Goal: Transaction & Acquisition: Download file/media

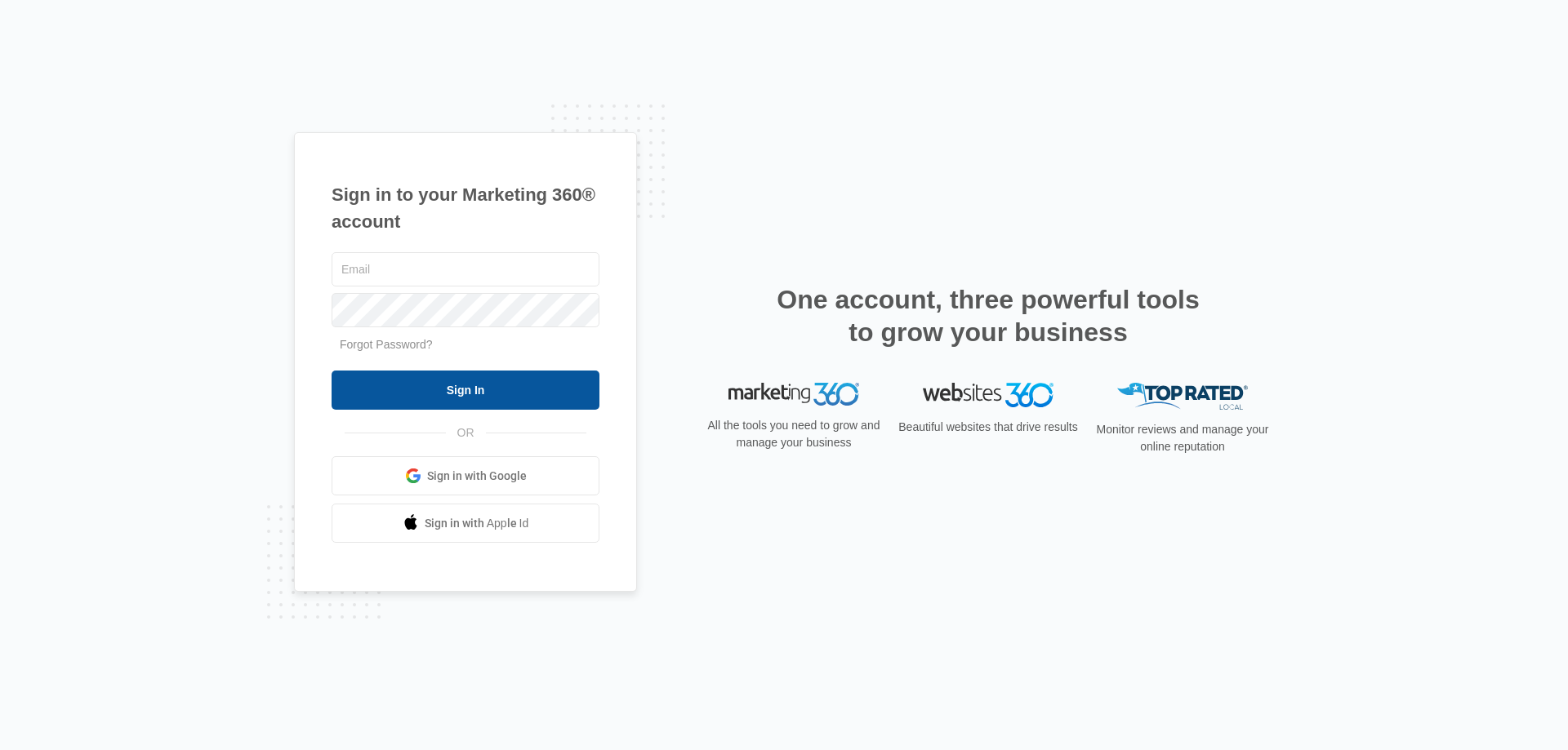
type input "[EMAIL_ADDRESS][DOMAIN_NAME]"
click at [425, 395] on input "Sign In" at bounding box center [464, 390] width 267 height 40
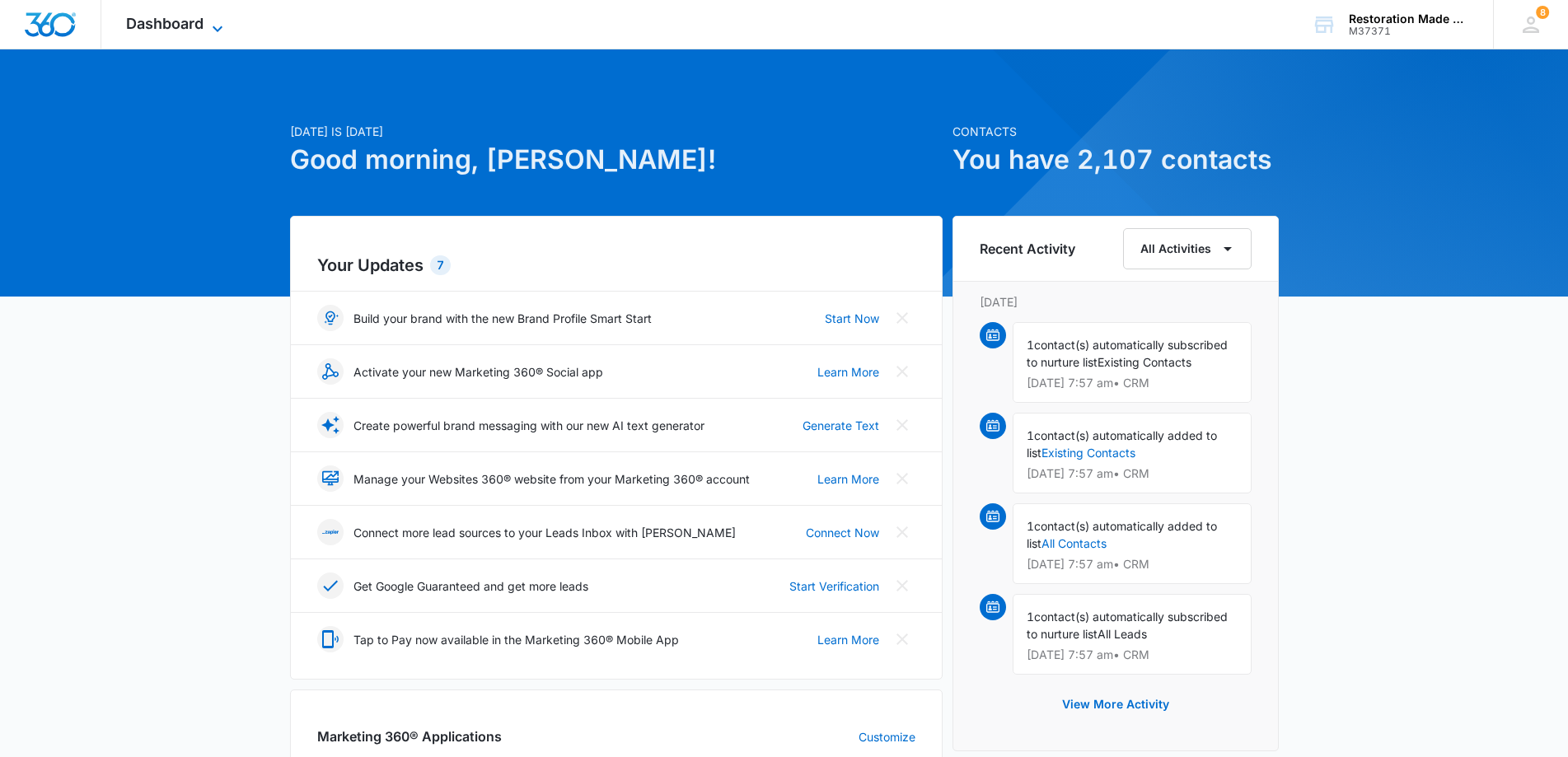
click at [218, 25] on icon at bounding box center [217, 29] width 20 height 20
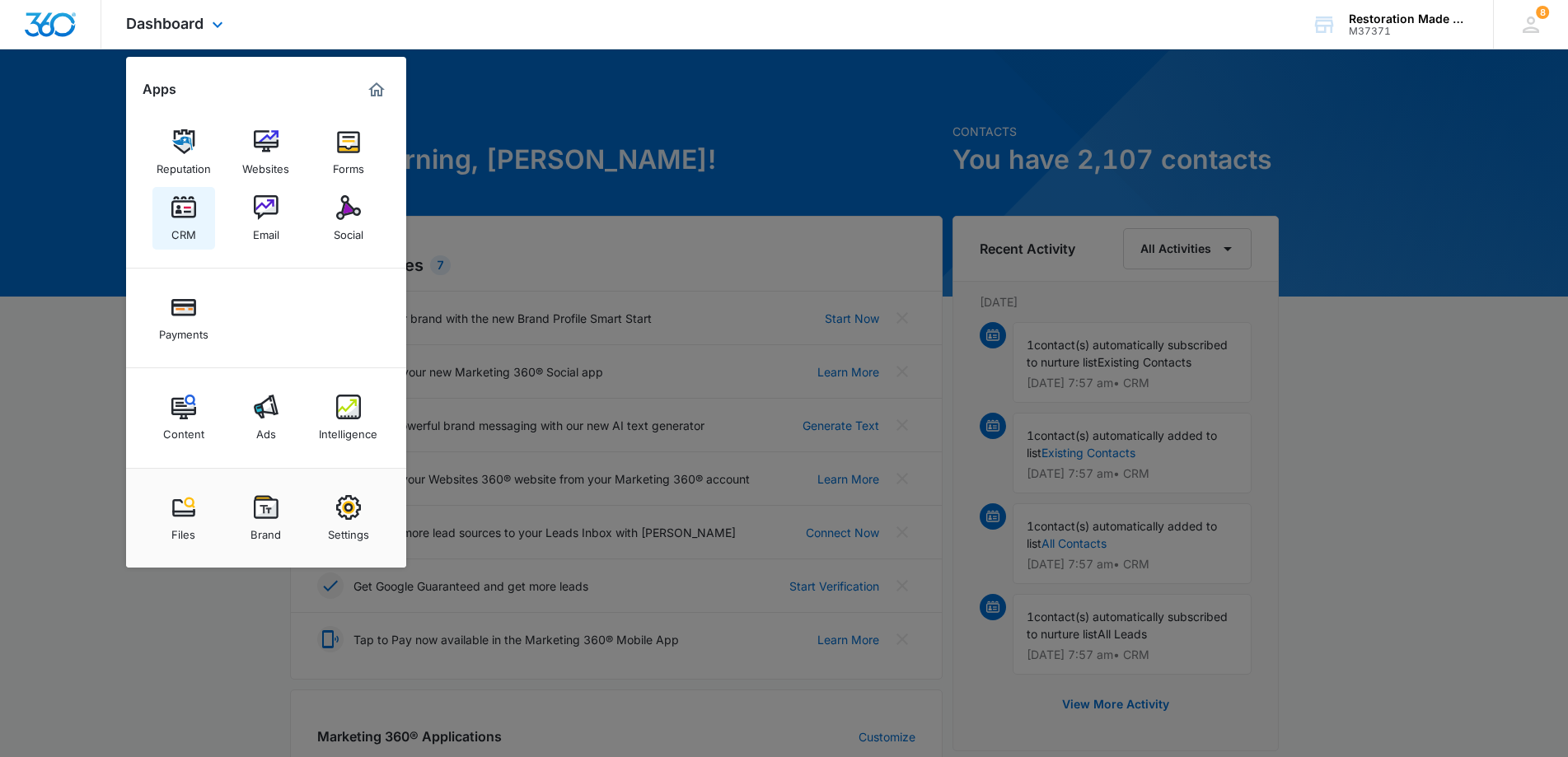
click at [179, 212] on img at bounding box center [183, 207] width 24 height 24
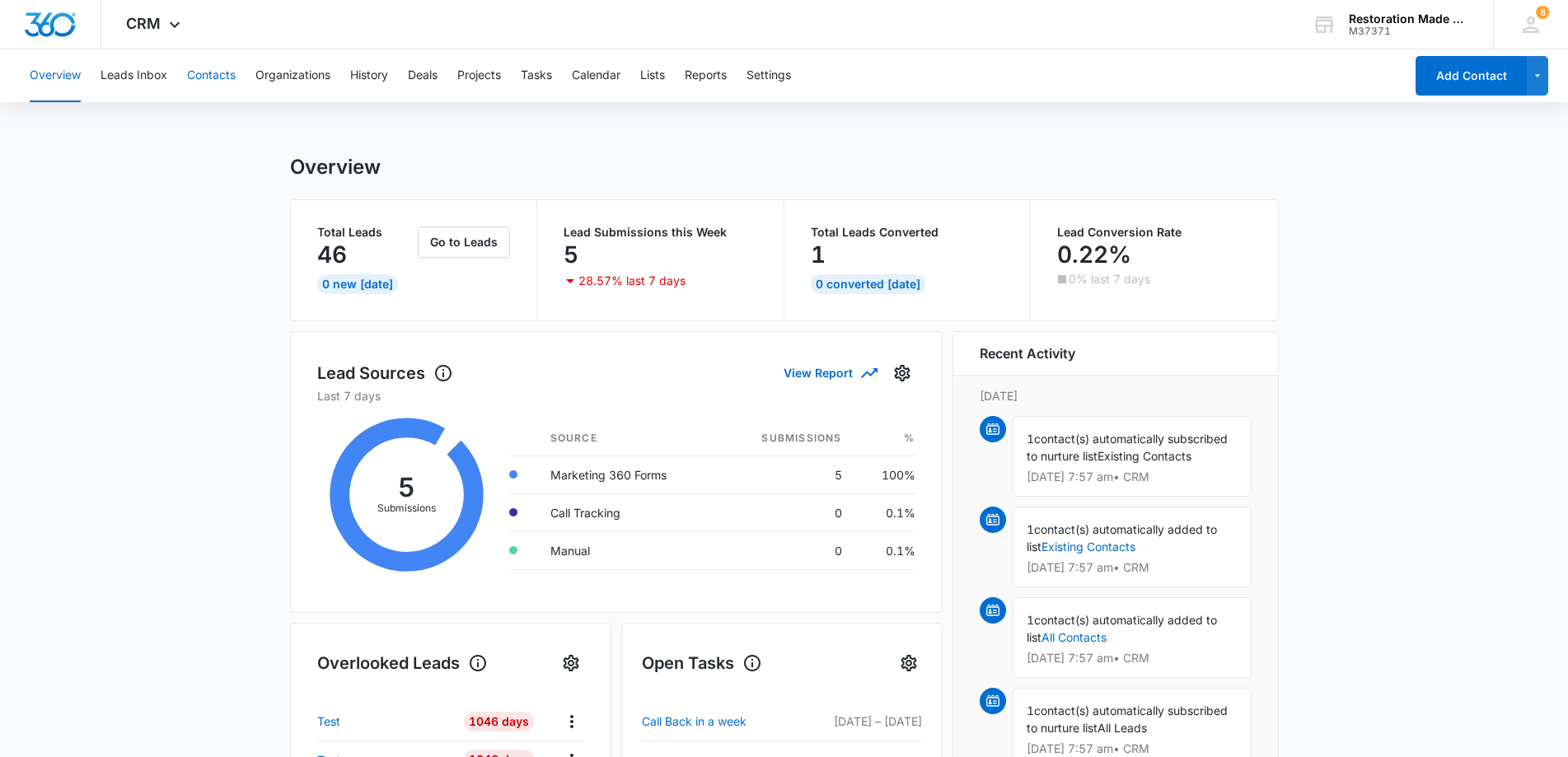
click at [201, 71] on button "Contacts" at bounding box center [211, 76] width 49 height 53
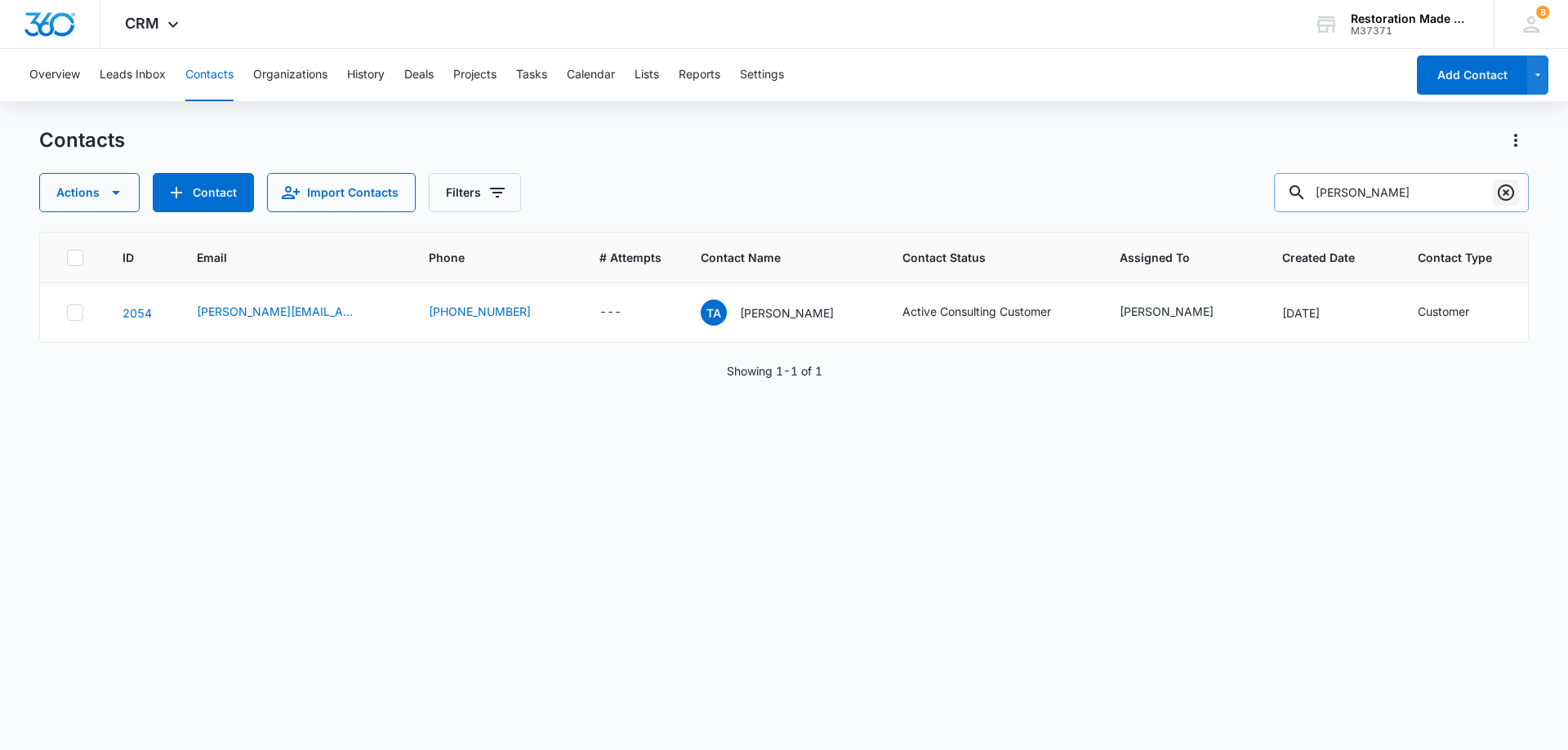
click at [1507, 195] on icon "Clear" at bounding box center [1505, 193] width 16 height 16
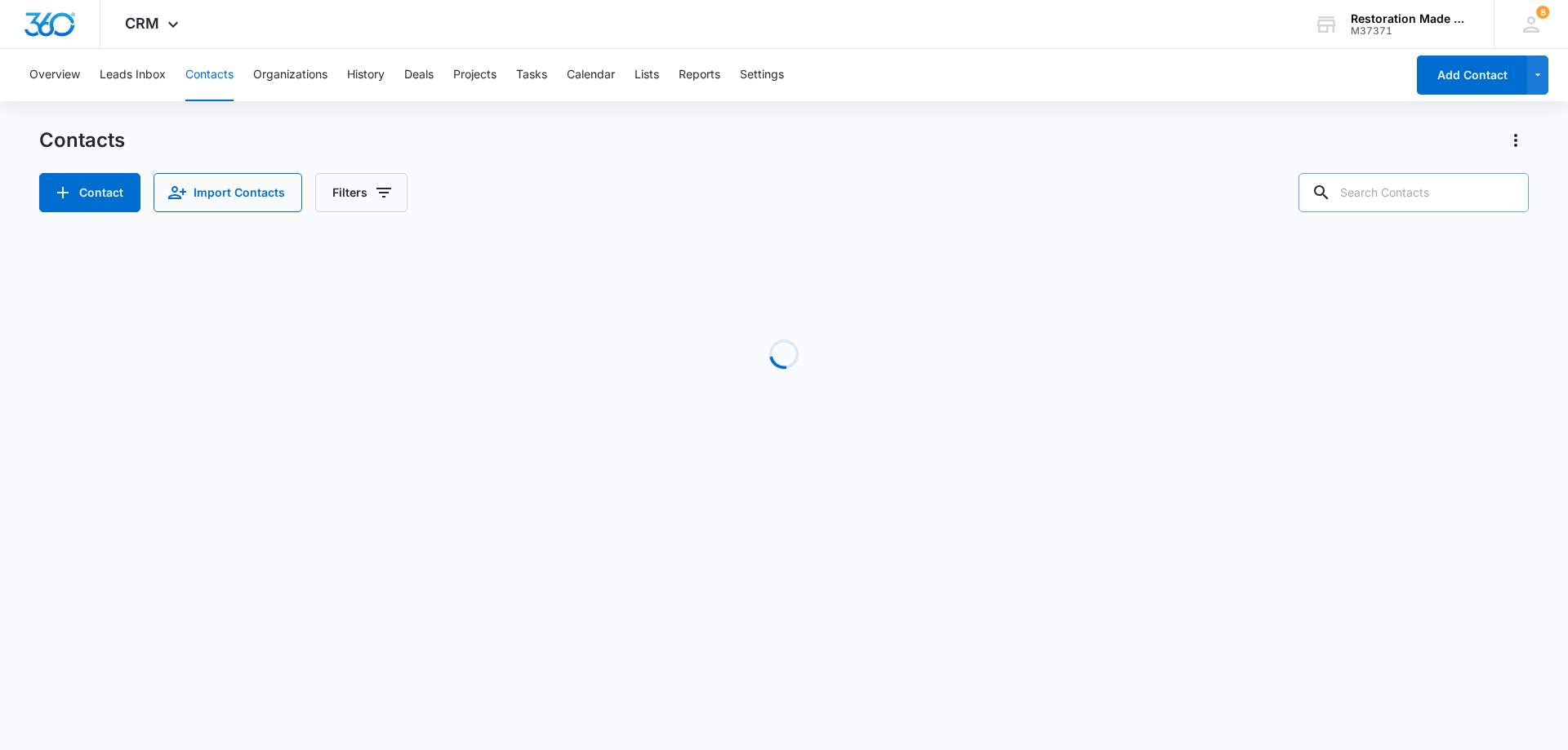
click at [1428, 194] on input "text" at bounding box center [1413, 193] width 231 height 40
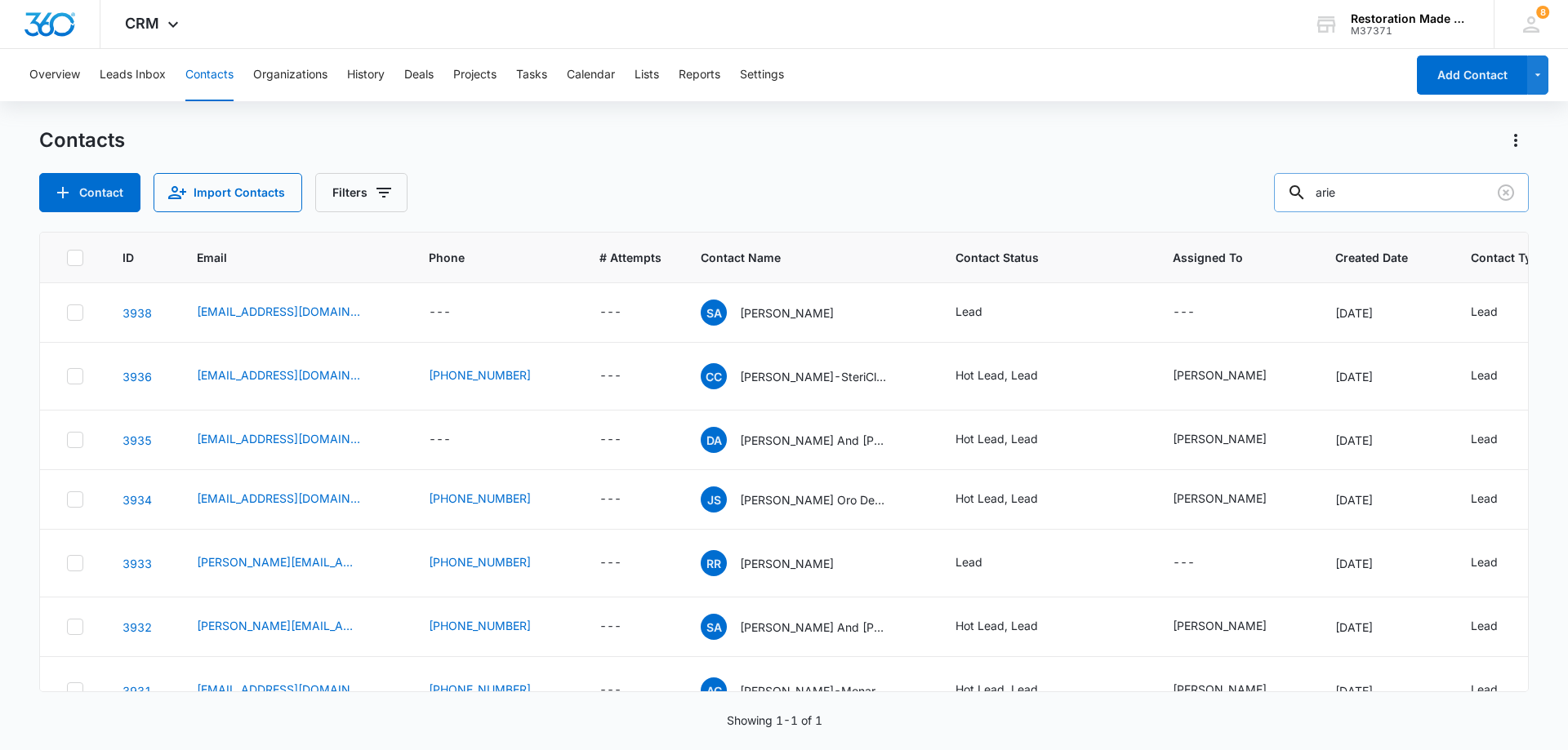
type input "arie"
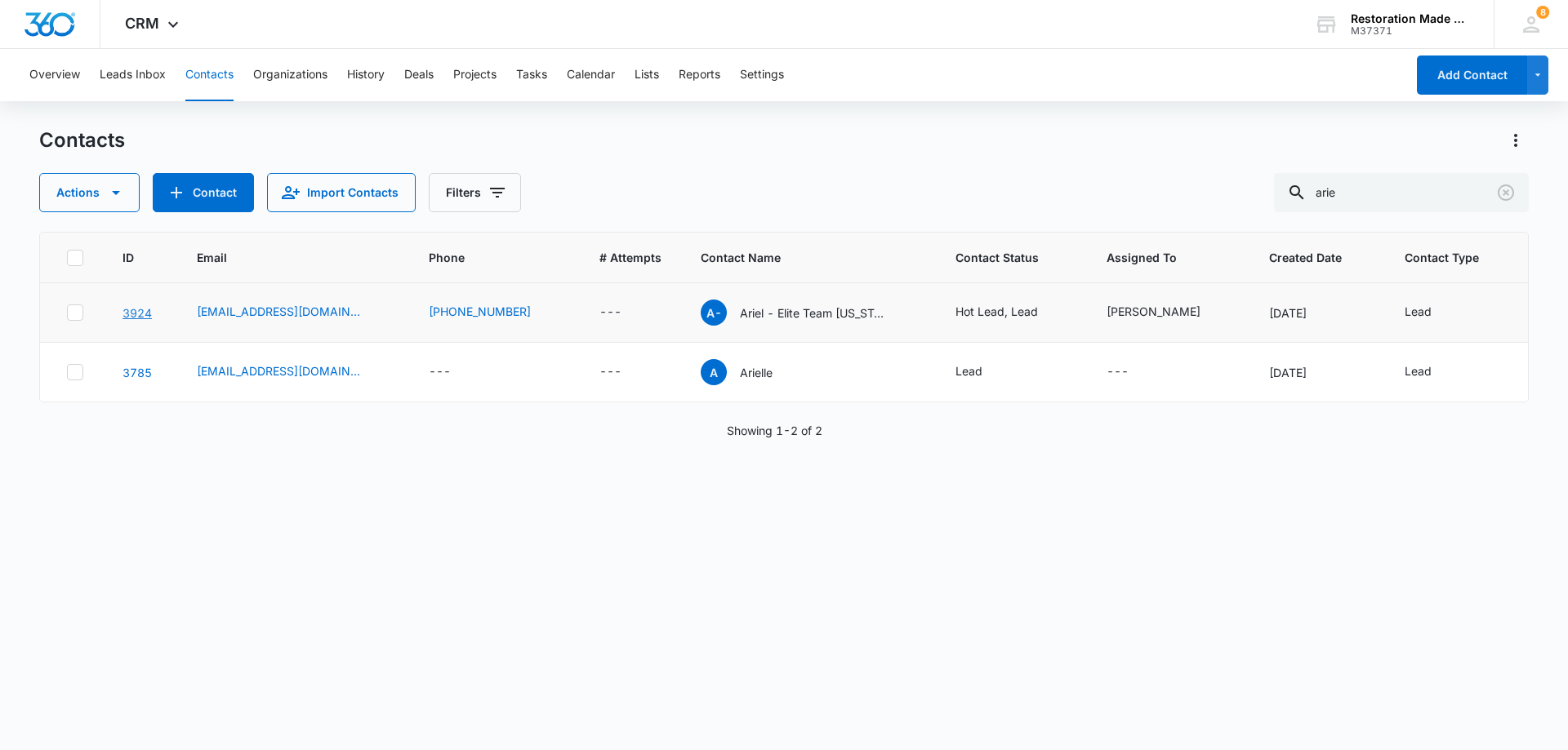
click at [143, 311] on link "3924" at bounding box center [137, 313] width 29 height 14
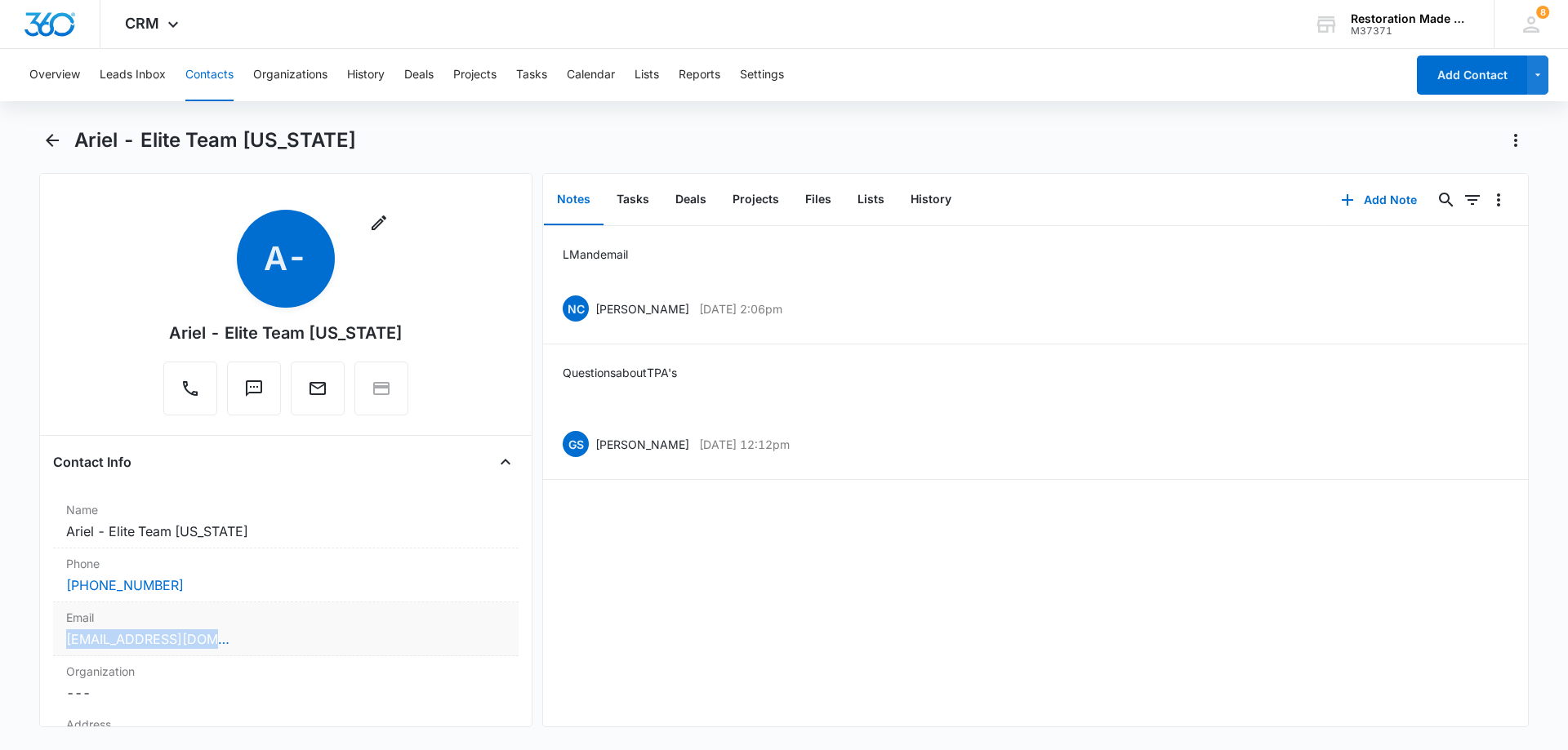
drag, startPoint x: 290, startPoint y: 645, endPoint x: 62, endPoint y: 640, distance: 228.1
click at [62, 640] on div "Email Cancel Save Changes [EMAIL_ADDRESS][DOMAIN_NAME]" at bounding box center [286, 630] width 465 height 54
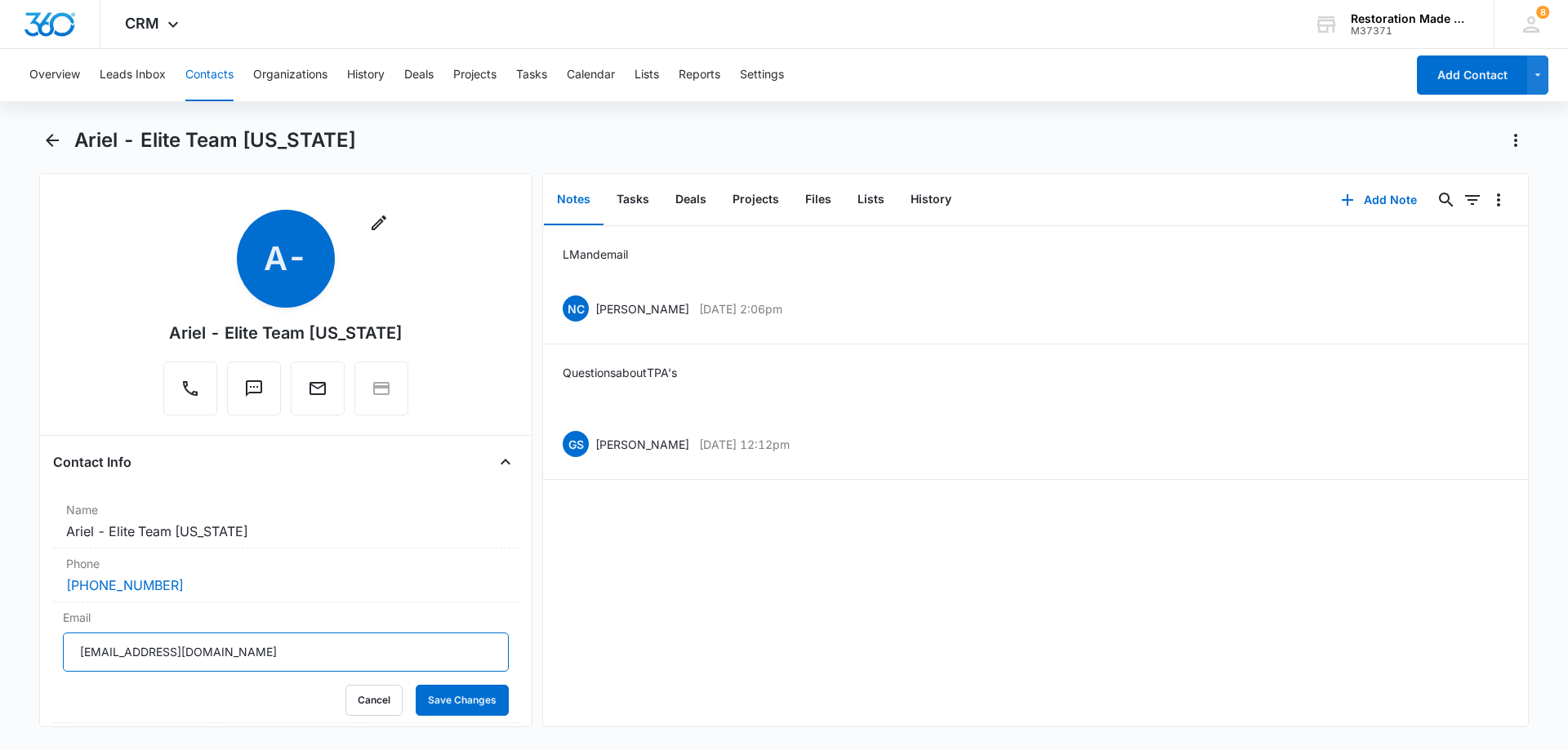
drag, startPoint x: 237, startPoint y: 652, endPoint x: 52, endPoint y: 651, distance: 185.0
click at [52, 651] on div "Remove A- [PERSON_NAME] - Elite Team [US_STATE] Contact Info Name Cancel Save C…" at bounding box center [286, 450] width 493 height 555
click at [1374, 199] on button "Add Note" at bounding box center [1379, 200] width 108 height 40
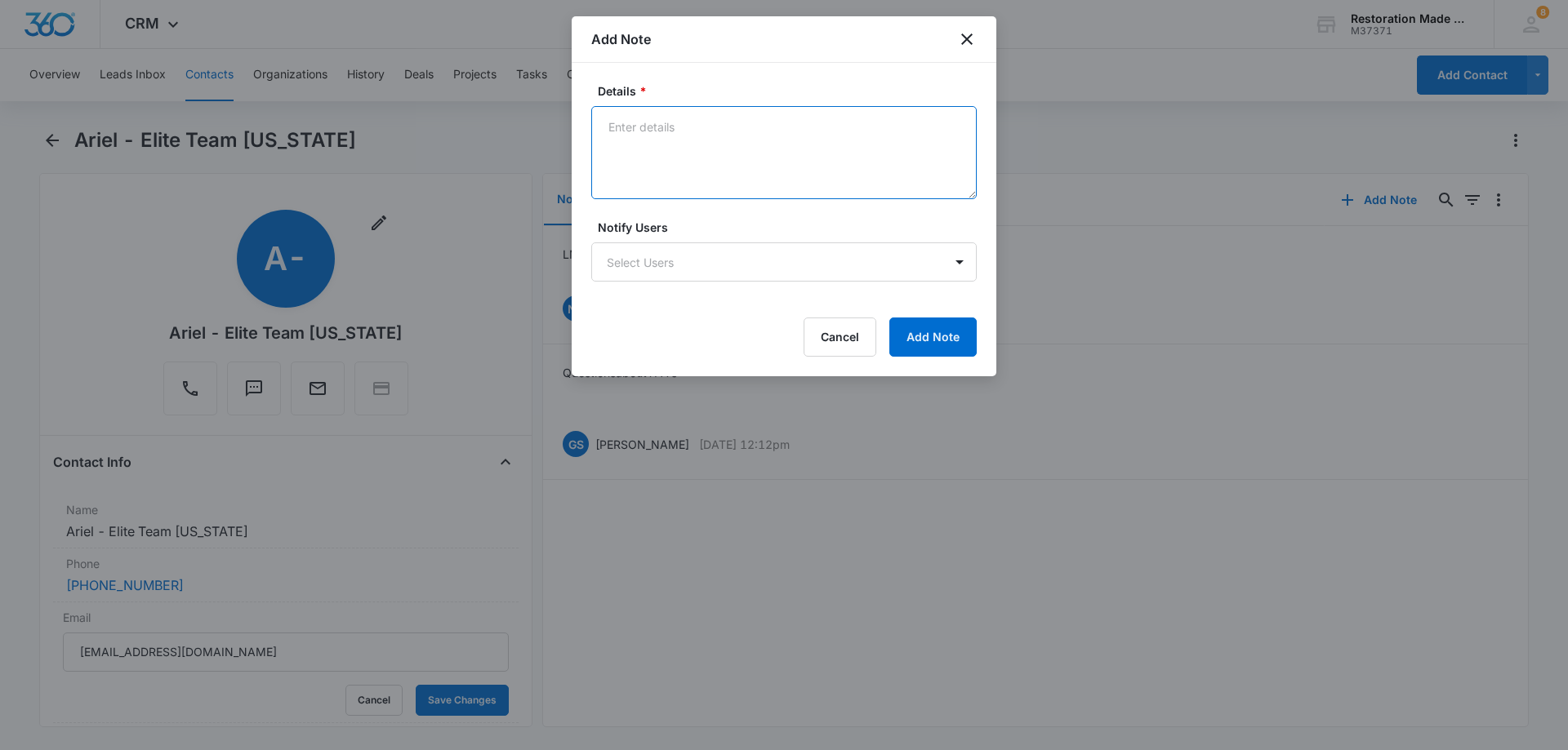
click at [843, 153] on textarea "Details *" at bounding box center [784, 152] width 385 height 93
type textarea "LM and email"
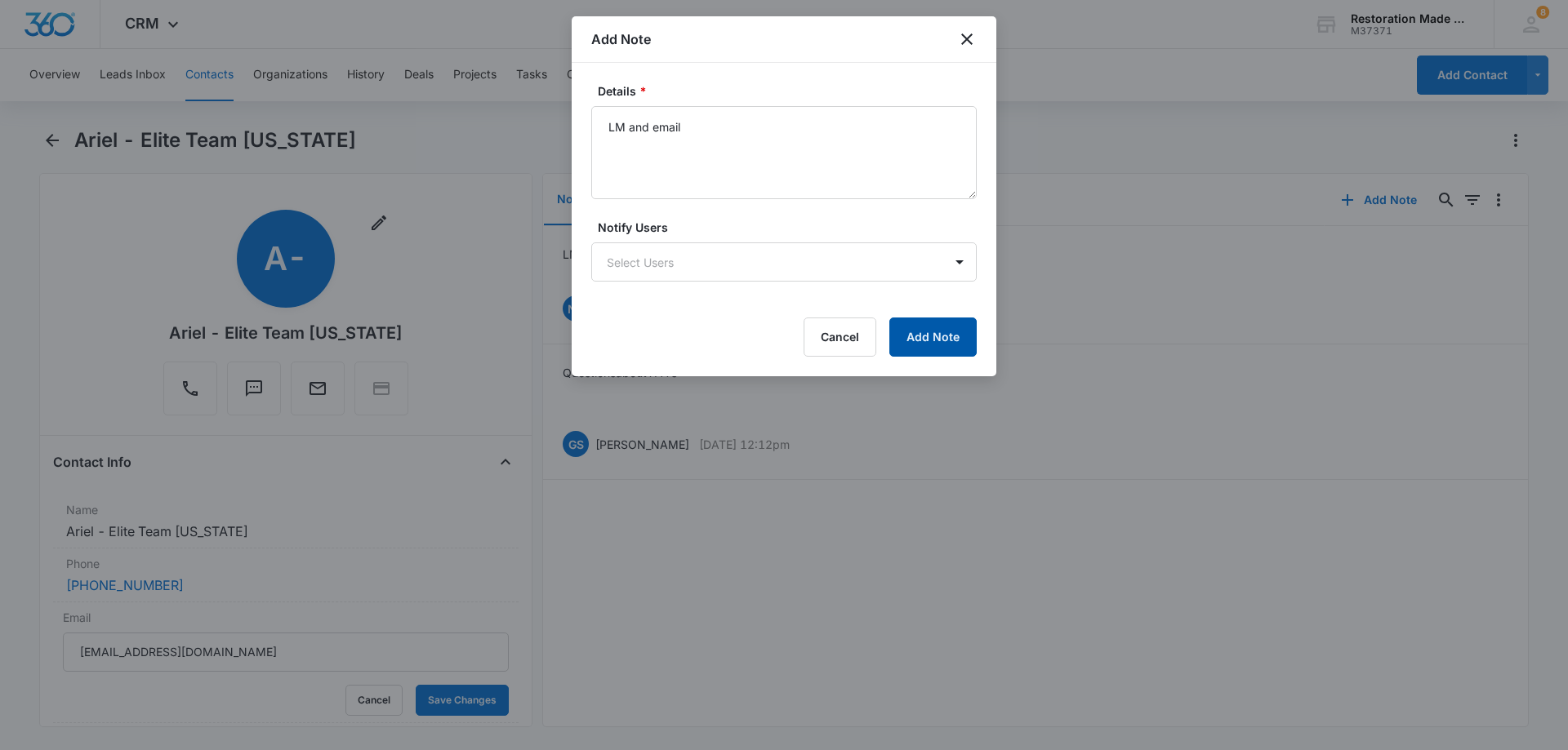
click at [955, 347] on button "Add Note" at bounding box center [933, 337] width 88 height 40
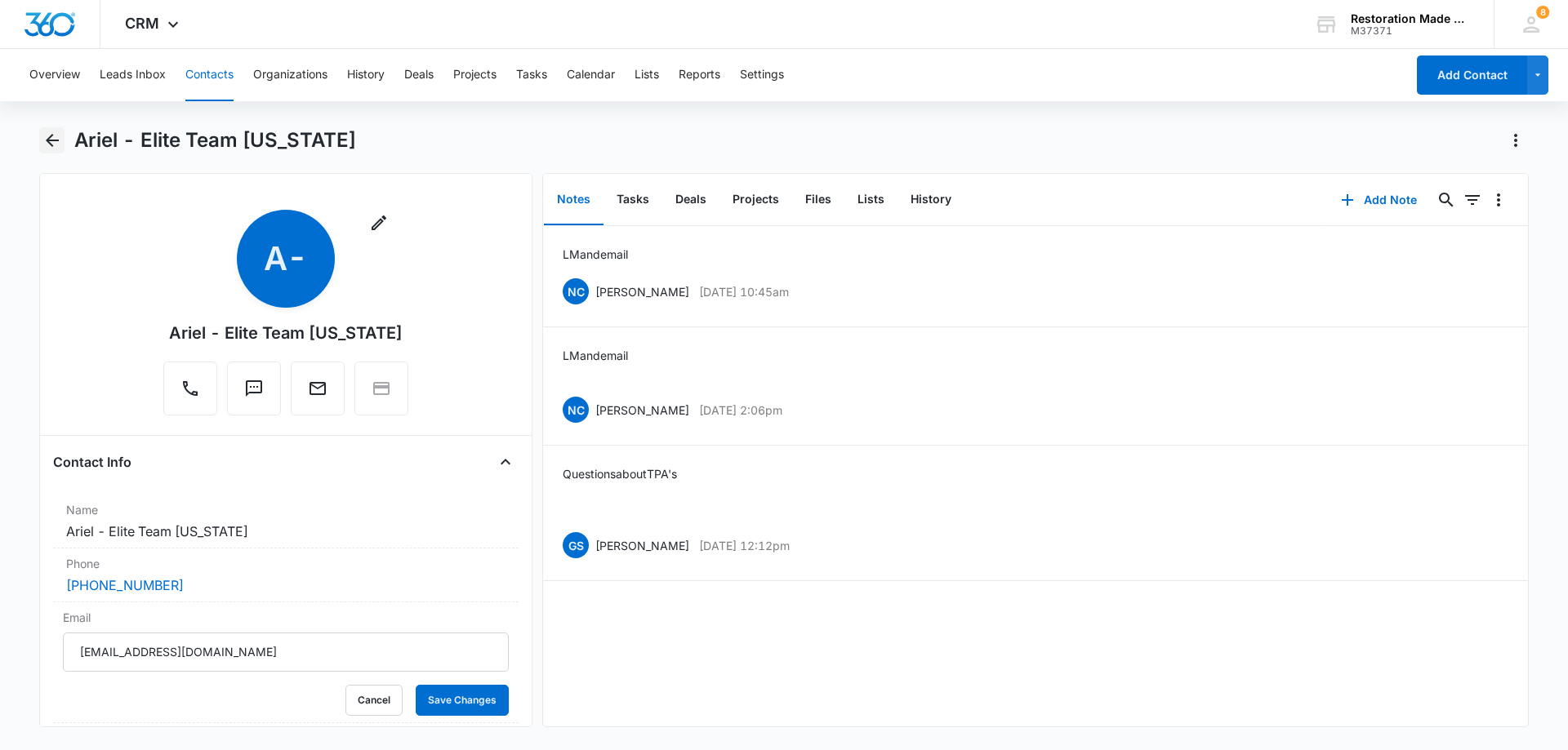
click at [54, 141] on icon "Back" at bounding box center [52, 140] width 13 height 13
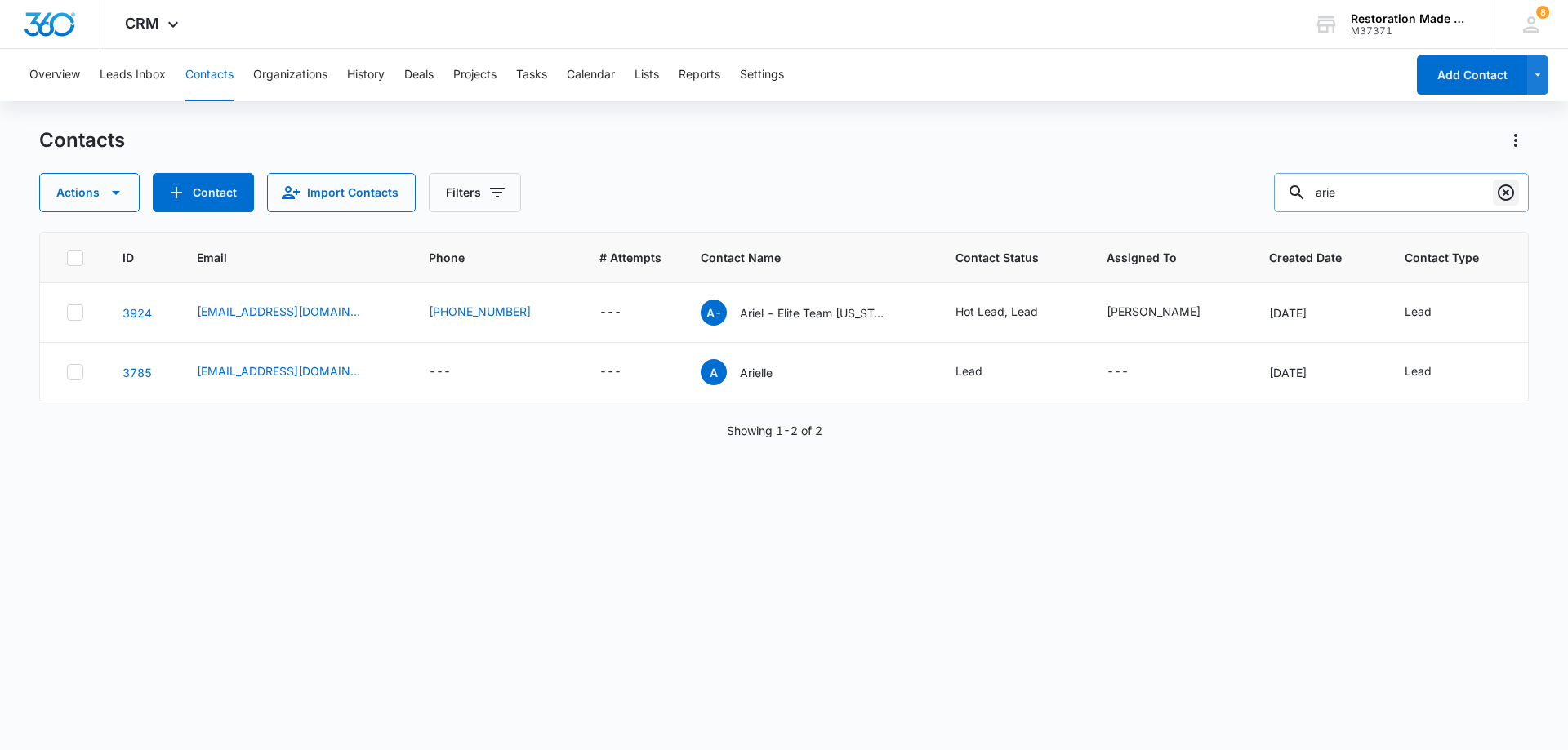
click at [1509, 199] on icon "Clear" at bounding box center [1505, 193] width 16 height 16
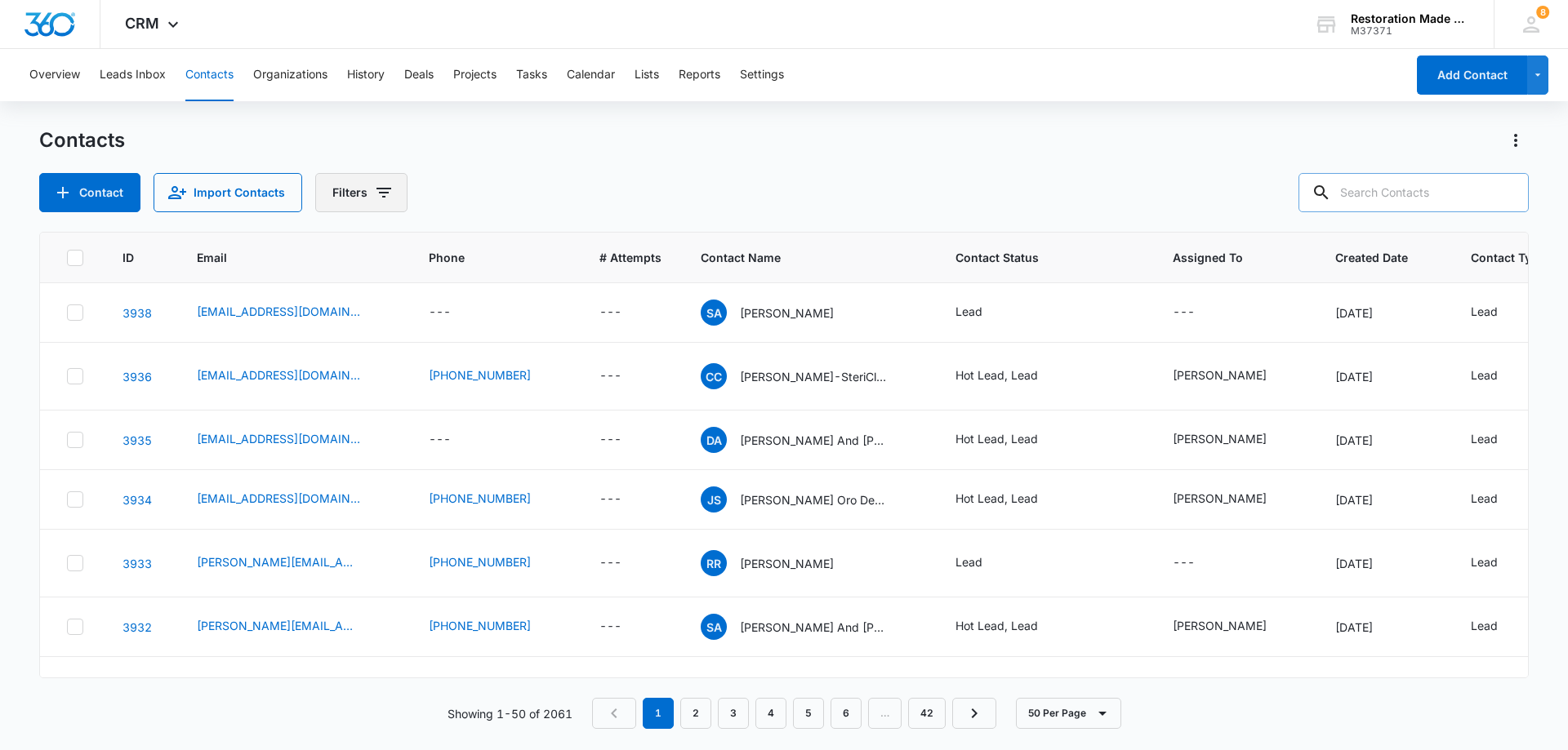
click at [385, 194] on icon "Filters" at bounding box center [384, 193] width 20 height 20
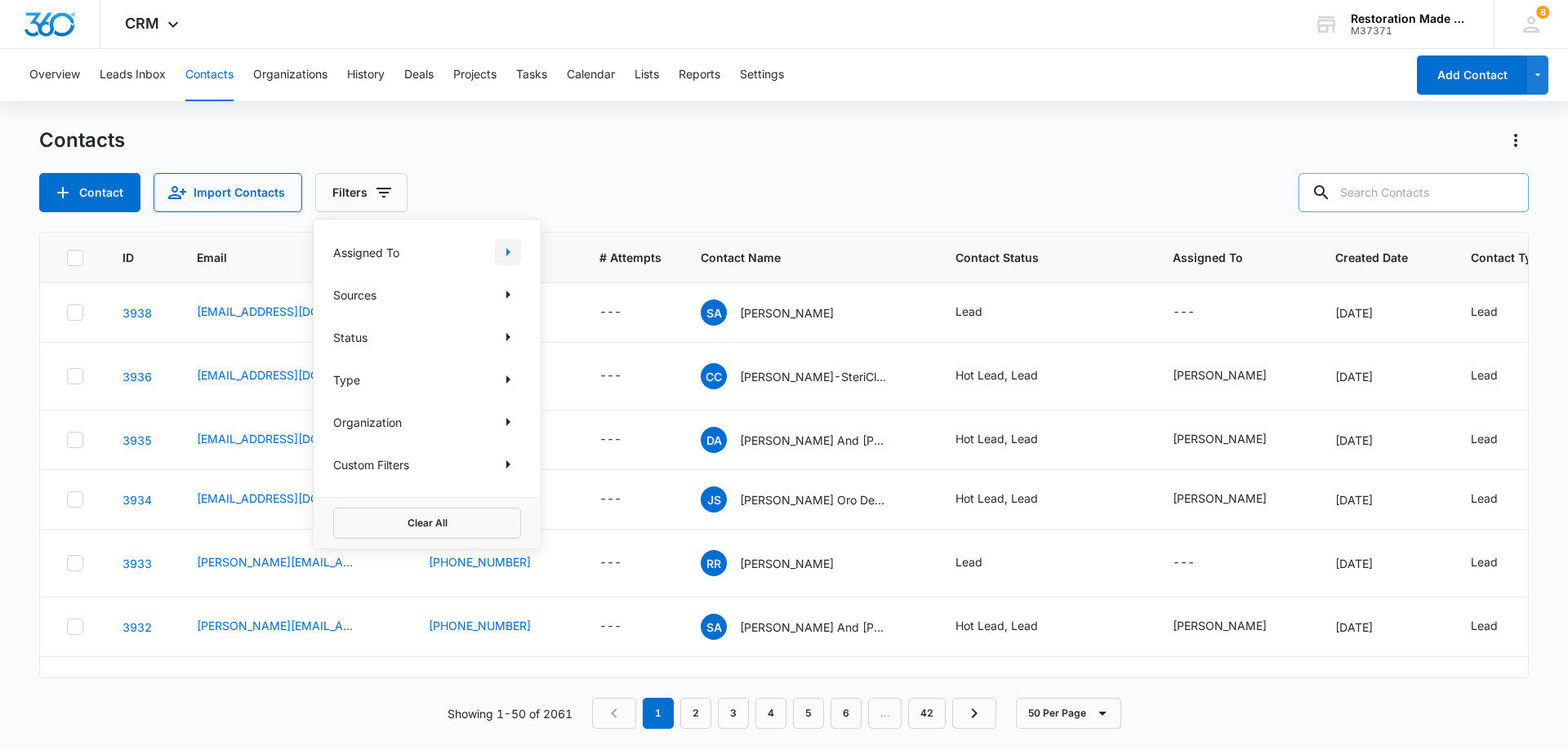
click at [508, 249] on icon "Show Assigned To filters" at bounding box center [507, 252] width 20 height 20
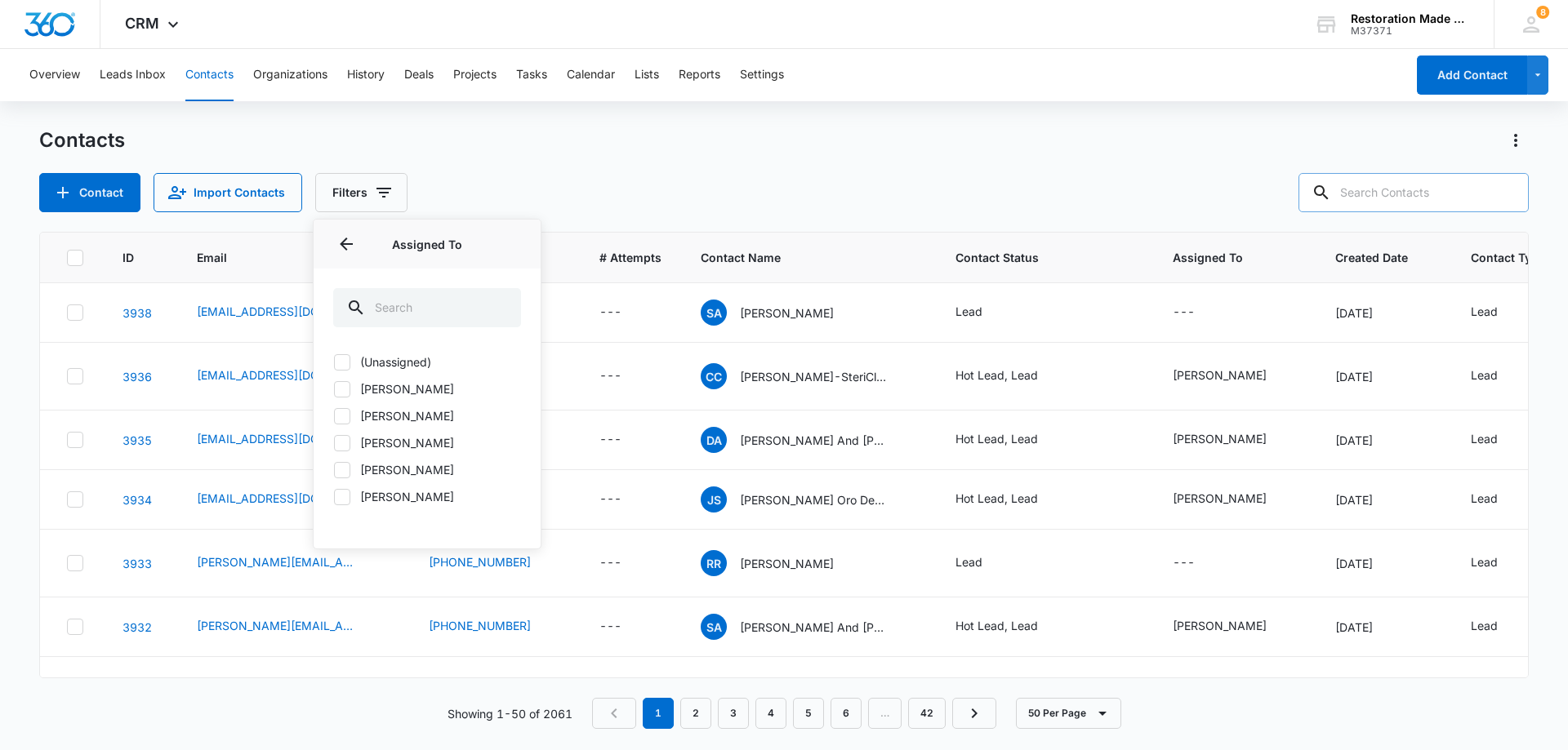
click at [372, 419] on label "[PERSON_NAME]" at bounding box center [427, 416] width 188 height 17
click at [334, 416] on input "[PERSON_NAME]" at bounding box center [333, 415] width 1 height 1
checkbox input "true"
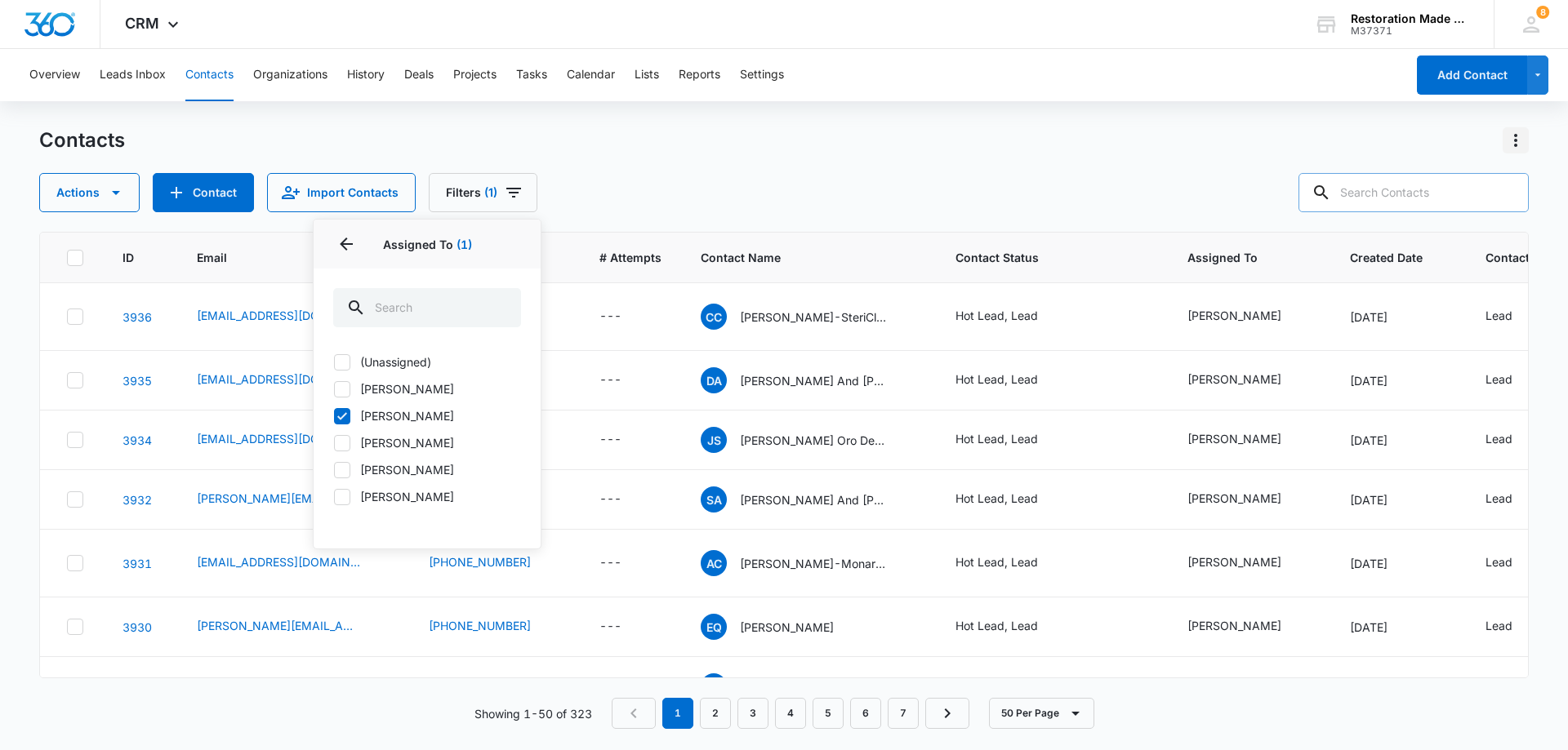
click at [1517, 144] on icon "Actions" at bounding box center [1515, 140] width 20 height 20
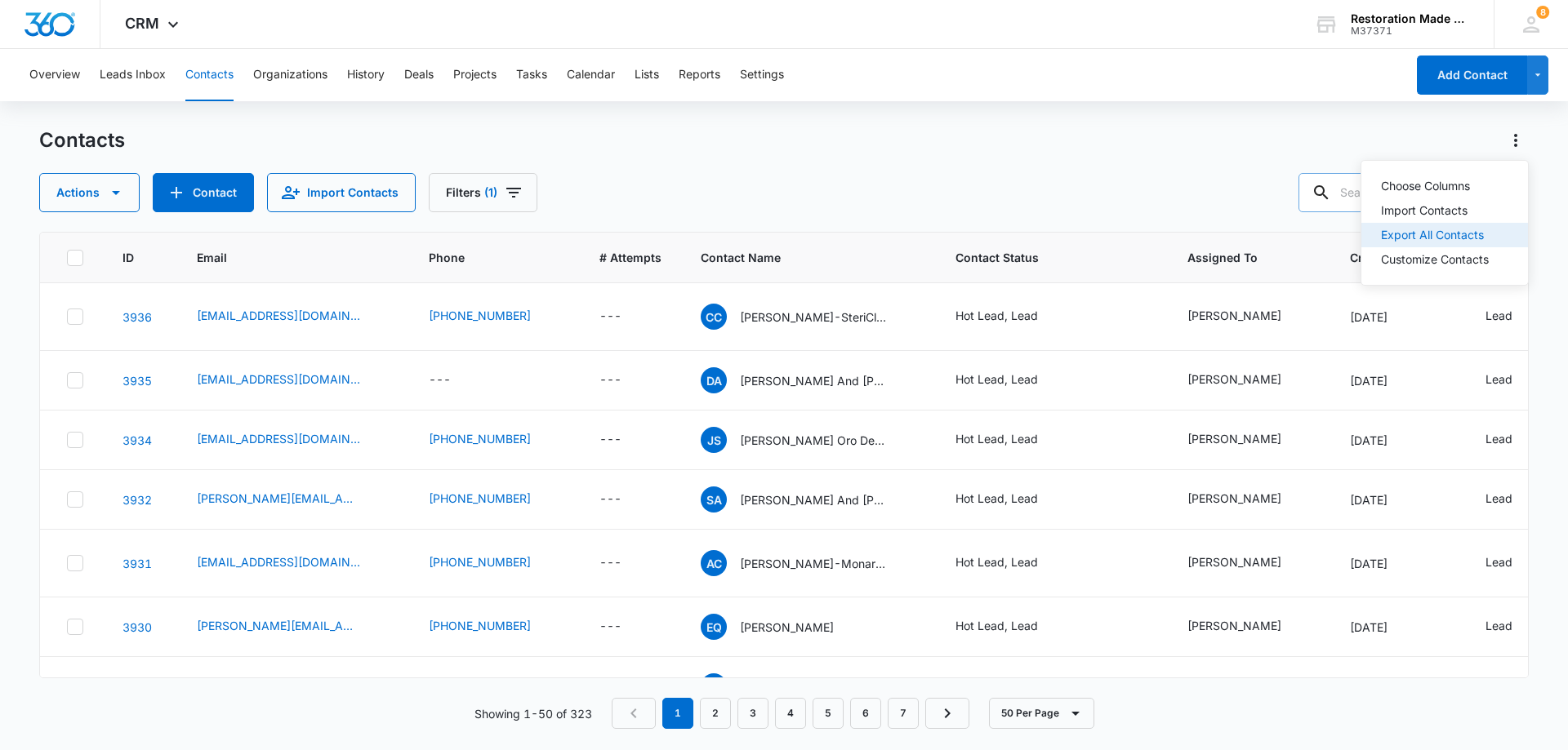
click at [1433, 239] on div "Export All Contacts" at bounding box center [1434, 235] width 108 height 11
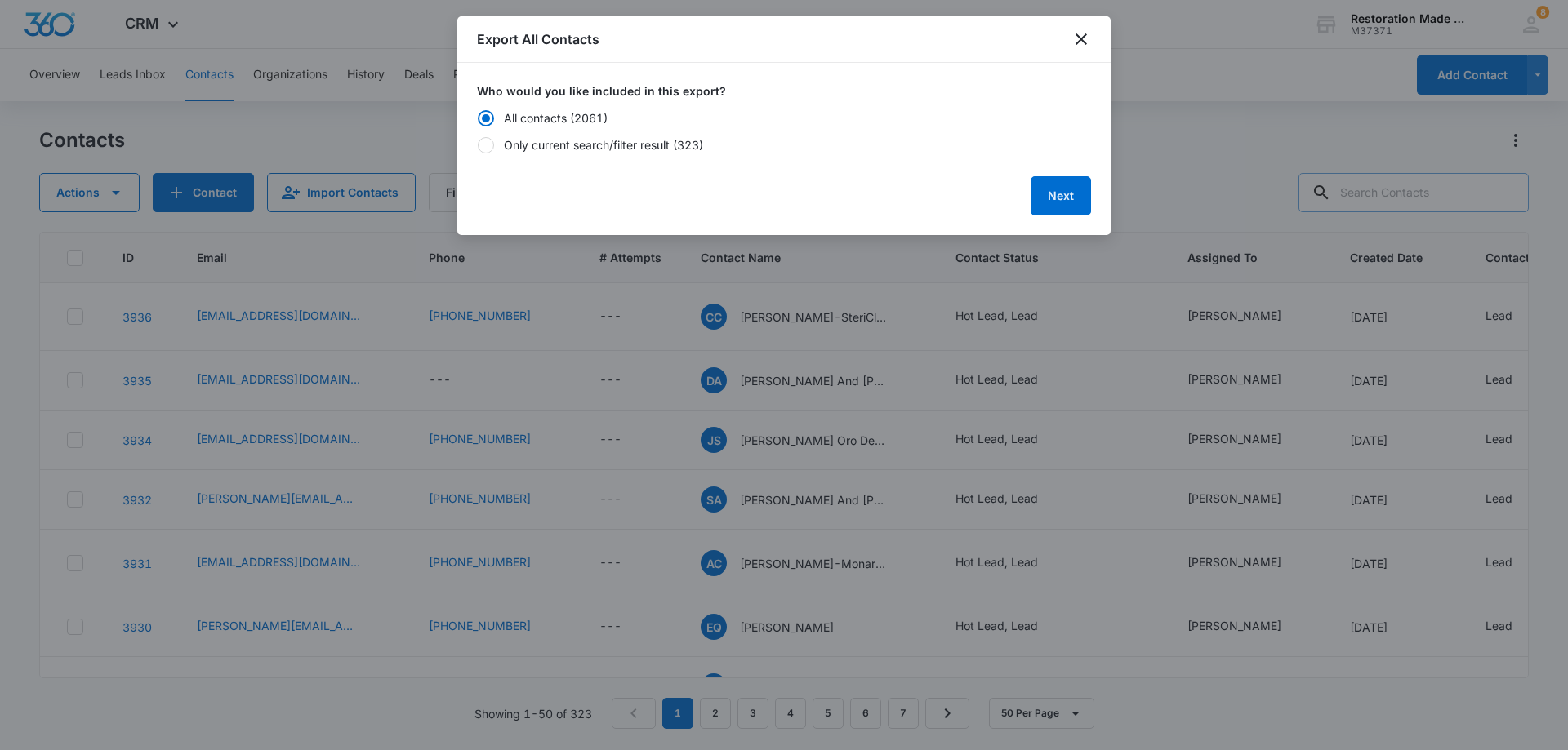
click at [496, 142] on label "Only current search/filter result (323)" at bounding box center [784, 145] width 614 height 17
click at [477, 144] on input "Only current search/filter result (323)" at bounding box center [477, 144] width 1 height 1
radio input "false"
radio input "true"
click at [1048, 190] on button "Next" at bounding box center [1061, 196] width 60 height 40
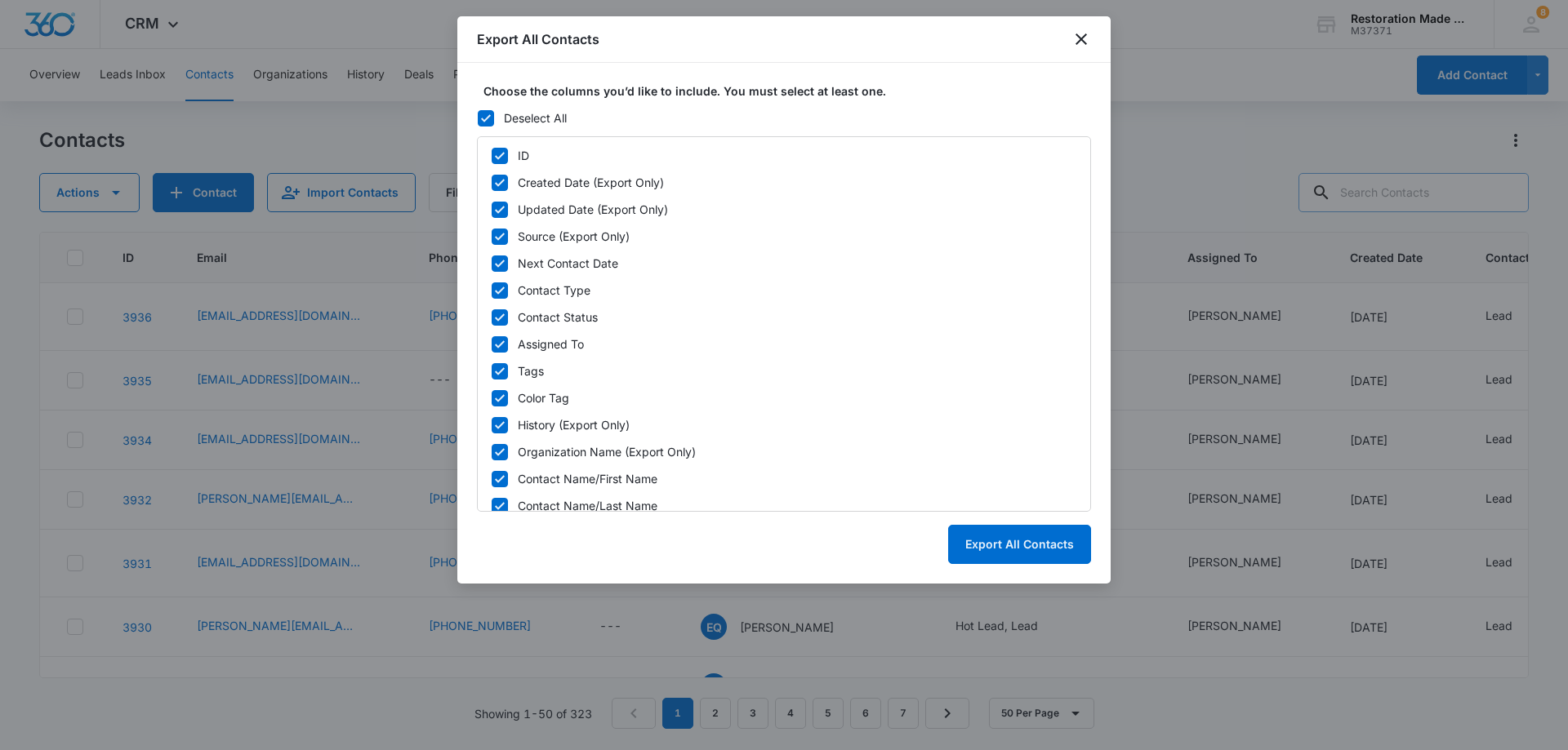
click at [490, 117] on icon at bounding box center [485, 118] width 15 height 15
click at [477, 118] on input "Deselect All" at bounding box center [477, 118] width 1 height 1
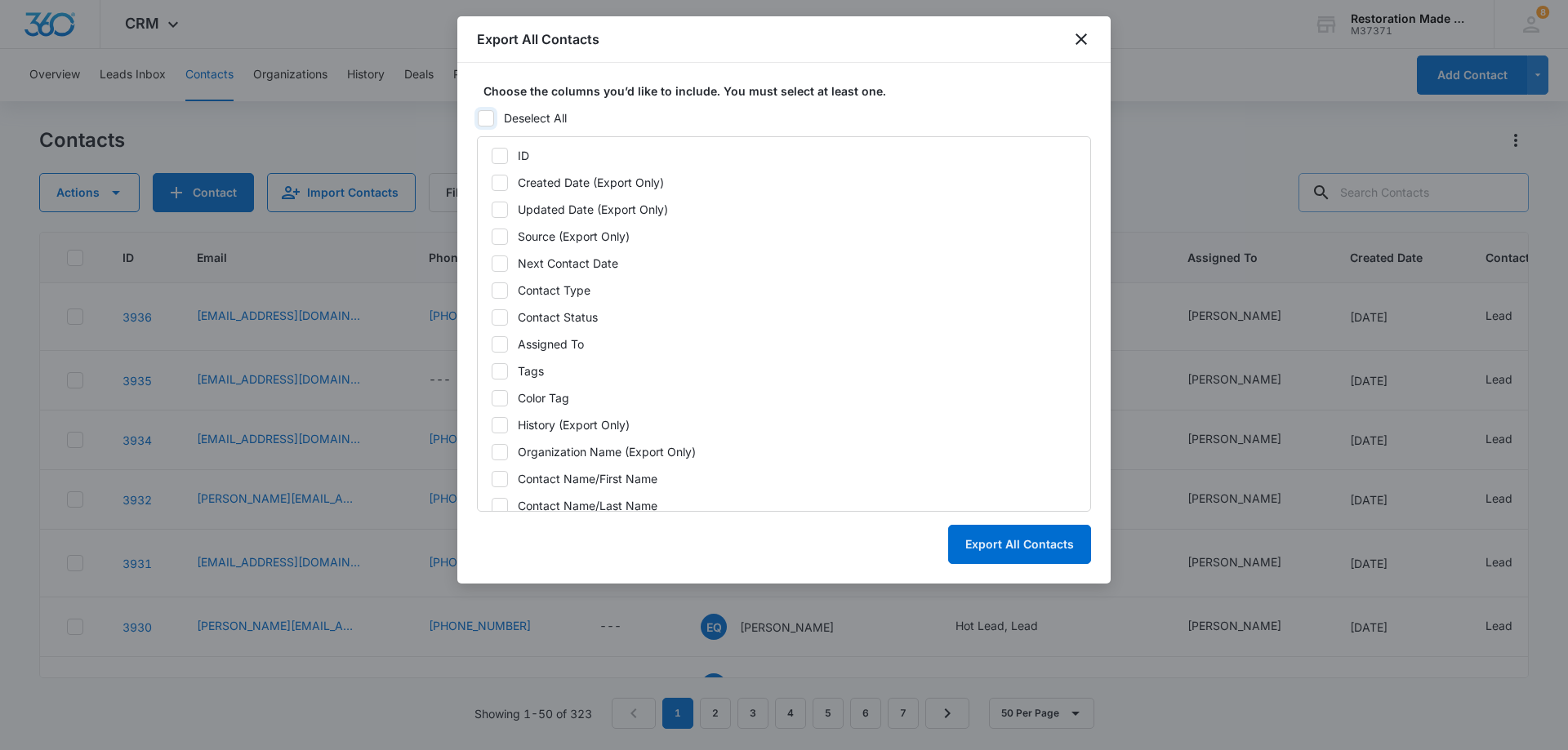
checkbox input "false"
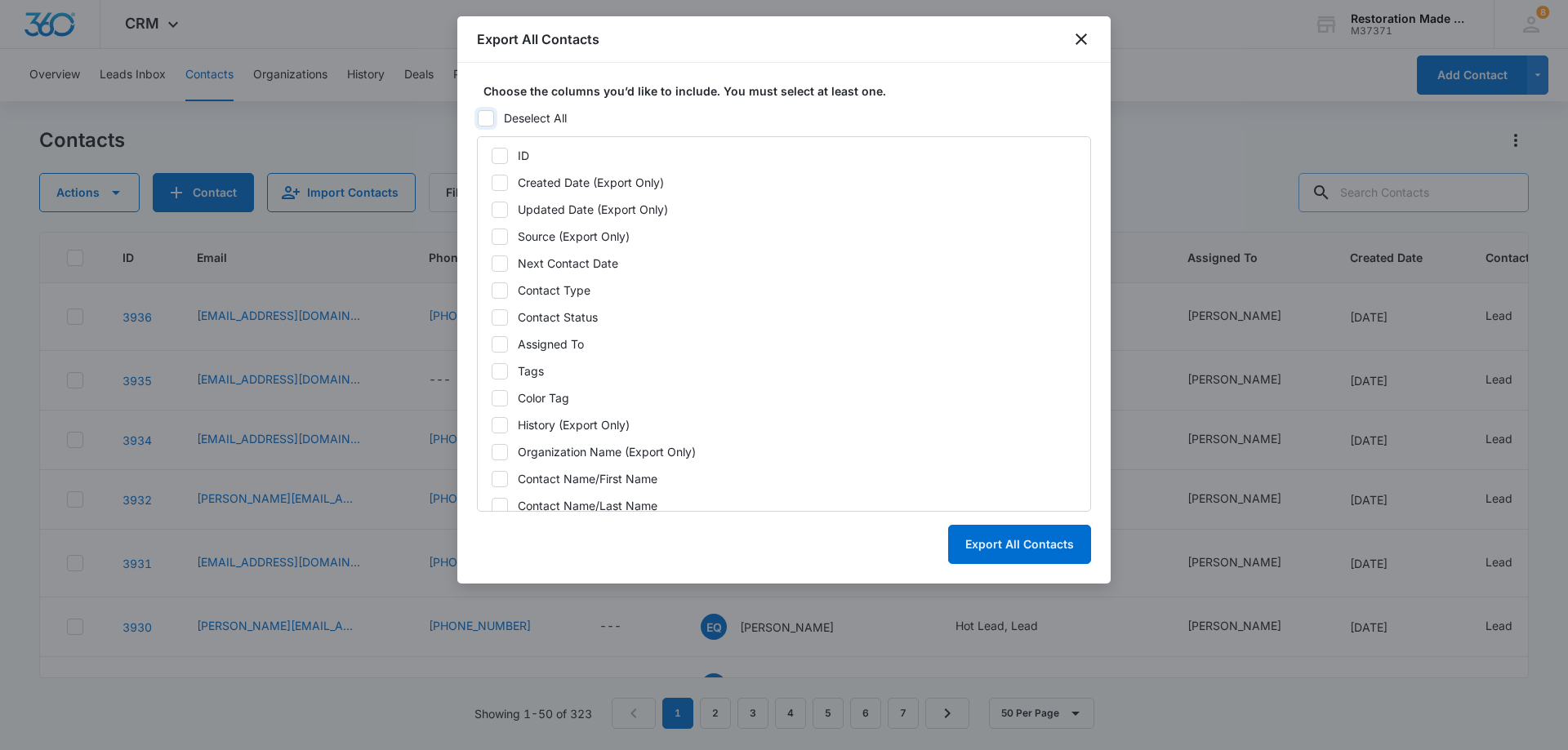
checkbox input "false"
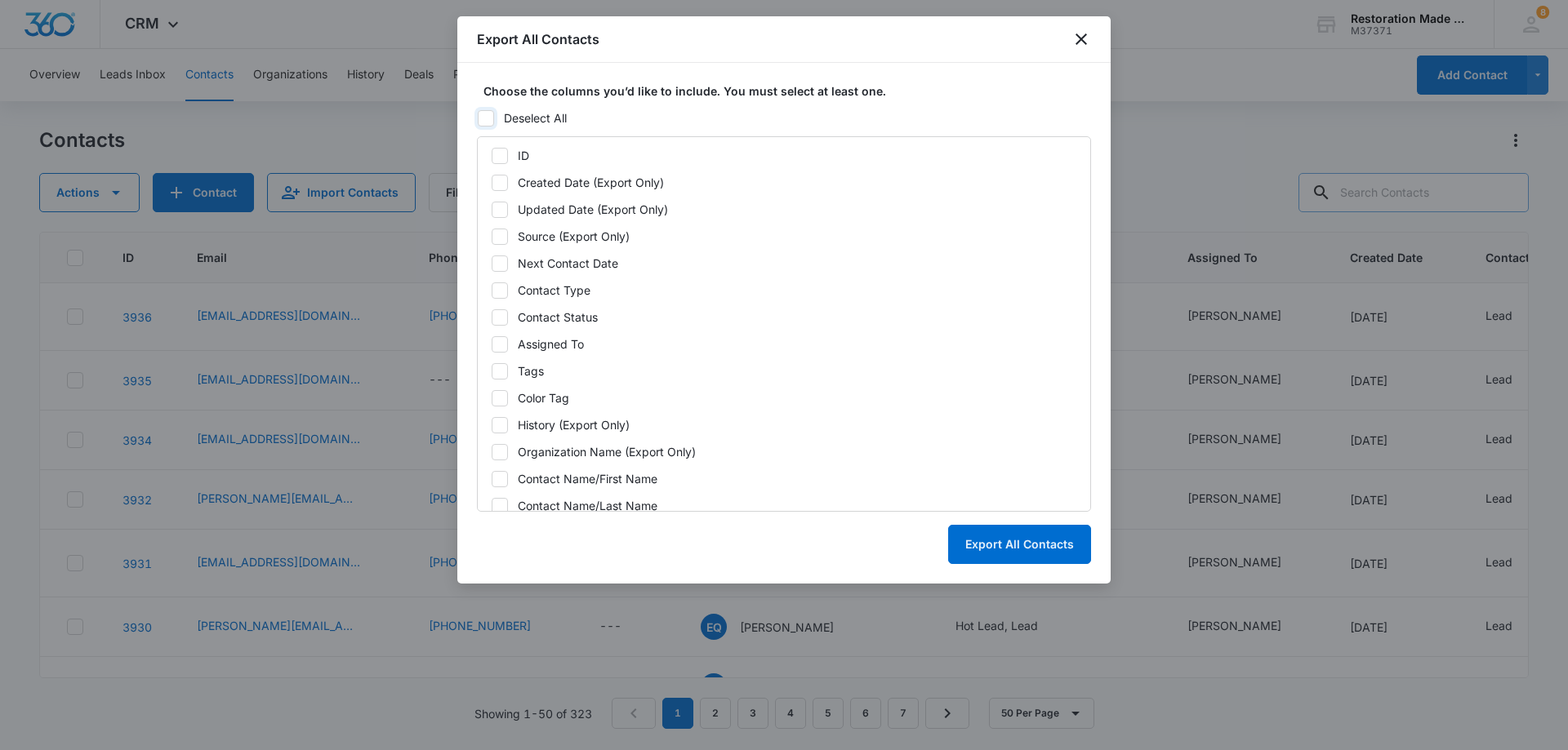
checkbox input "false"
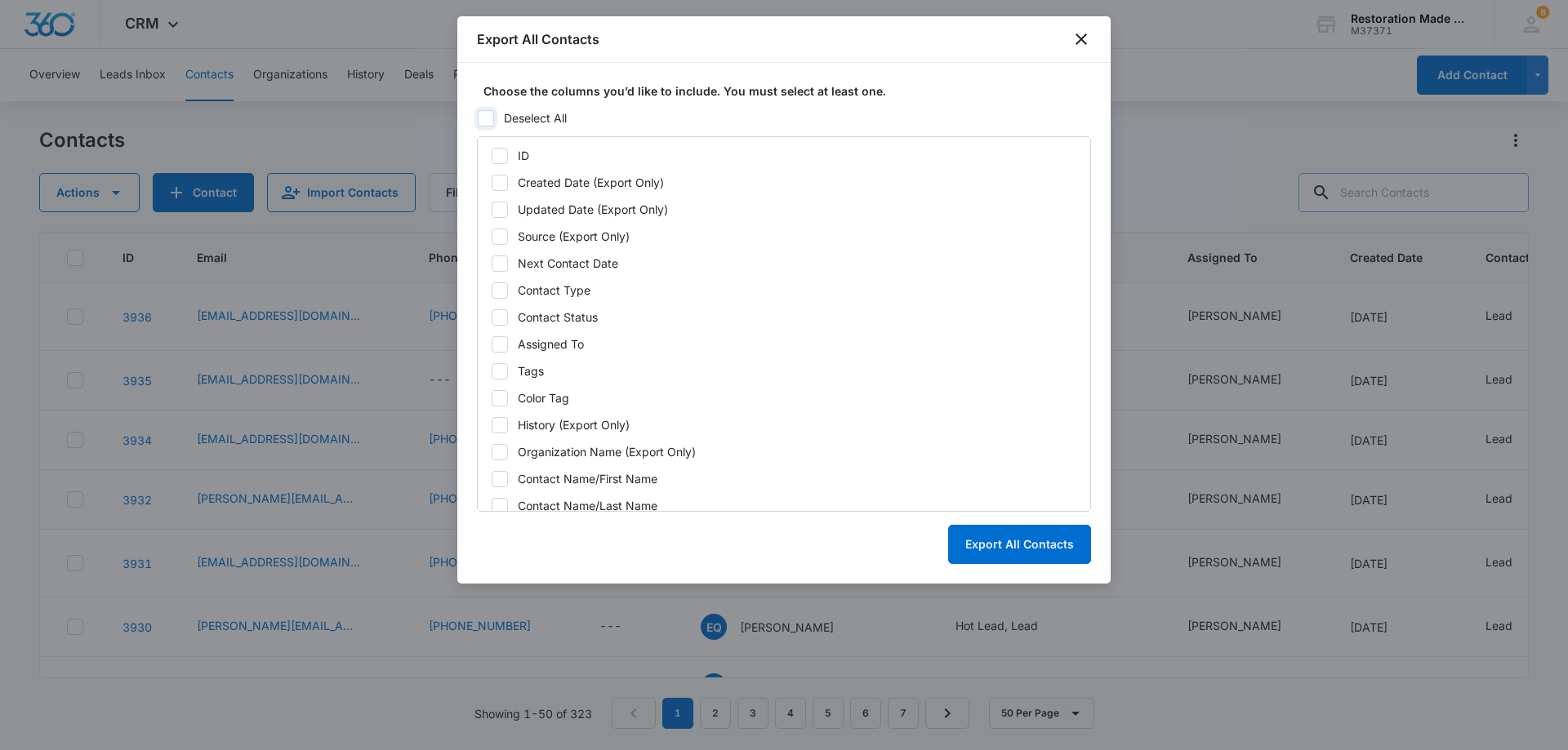
checkbox input "false"
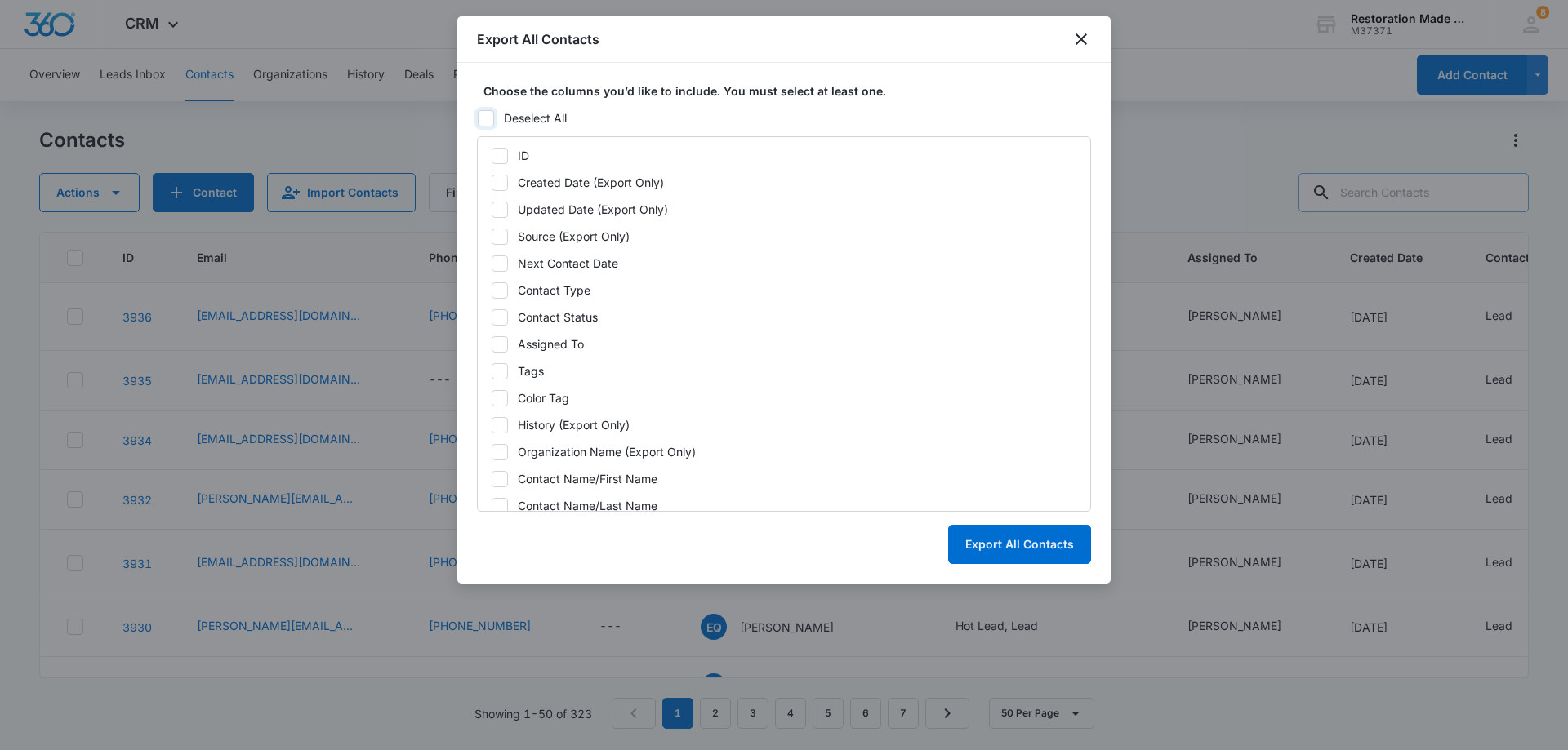
checkbox input "false"
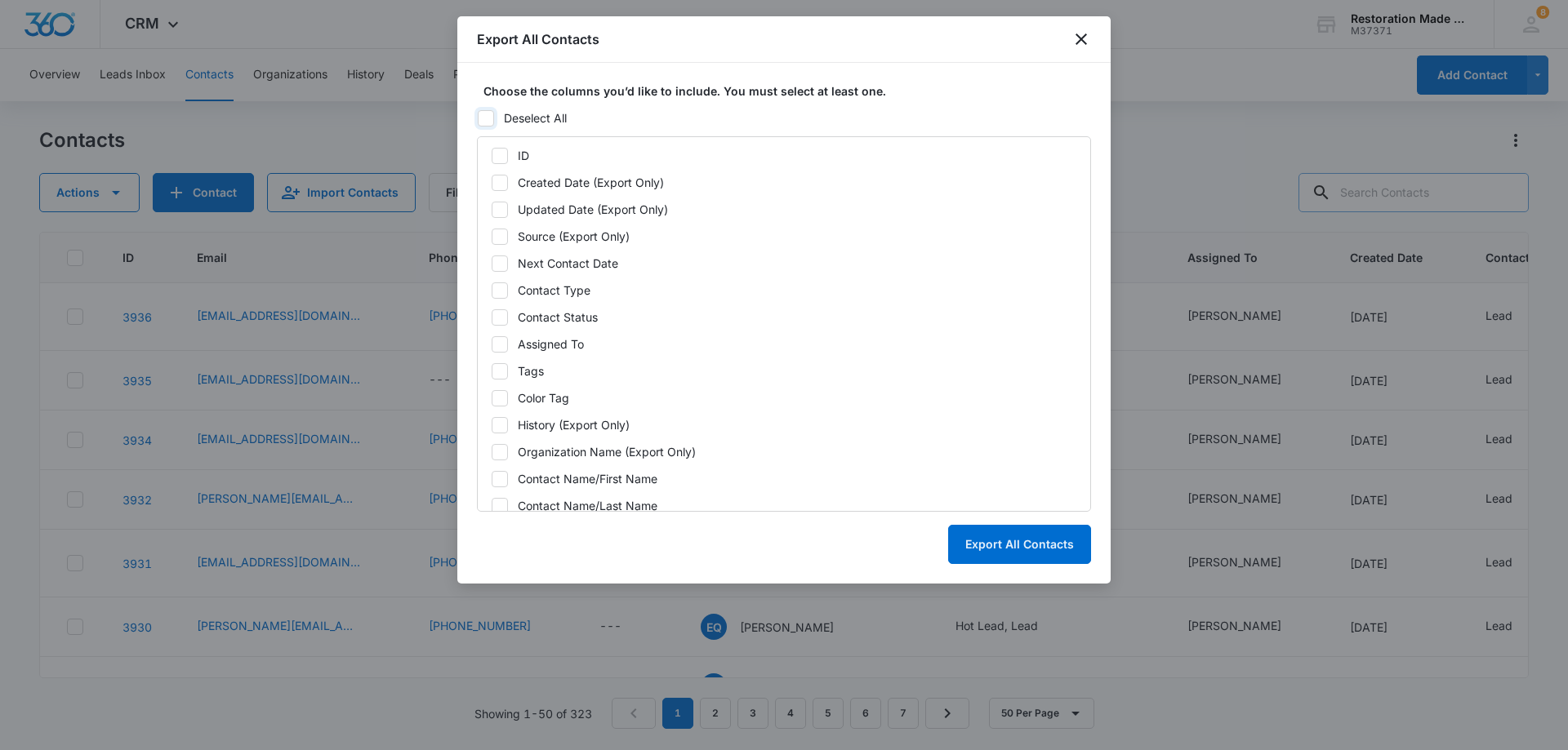
checkbox input "false"
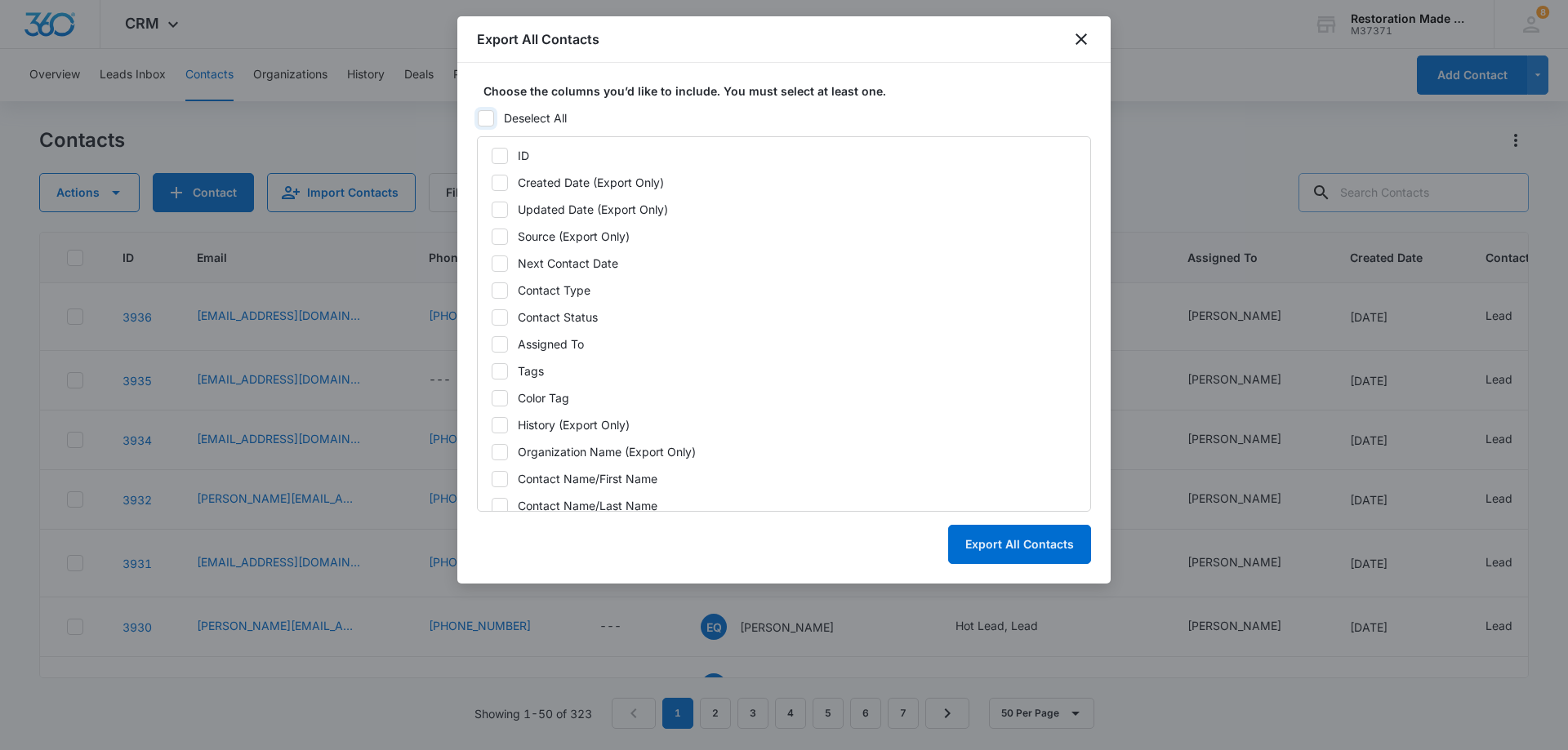
checkbox input "false"
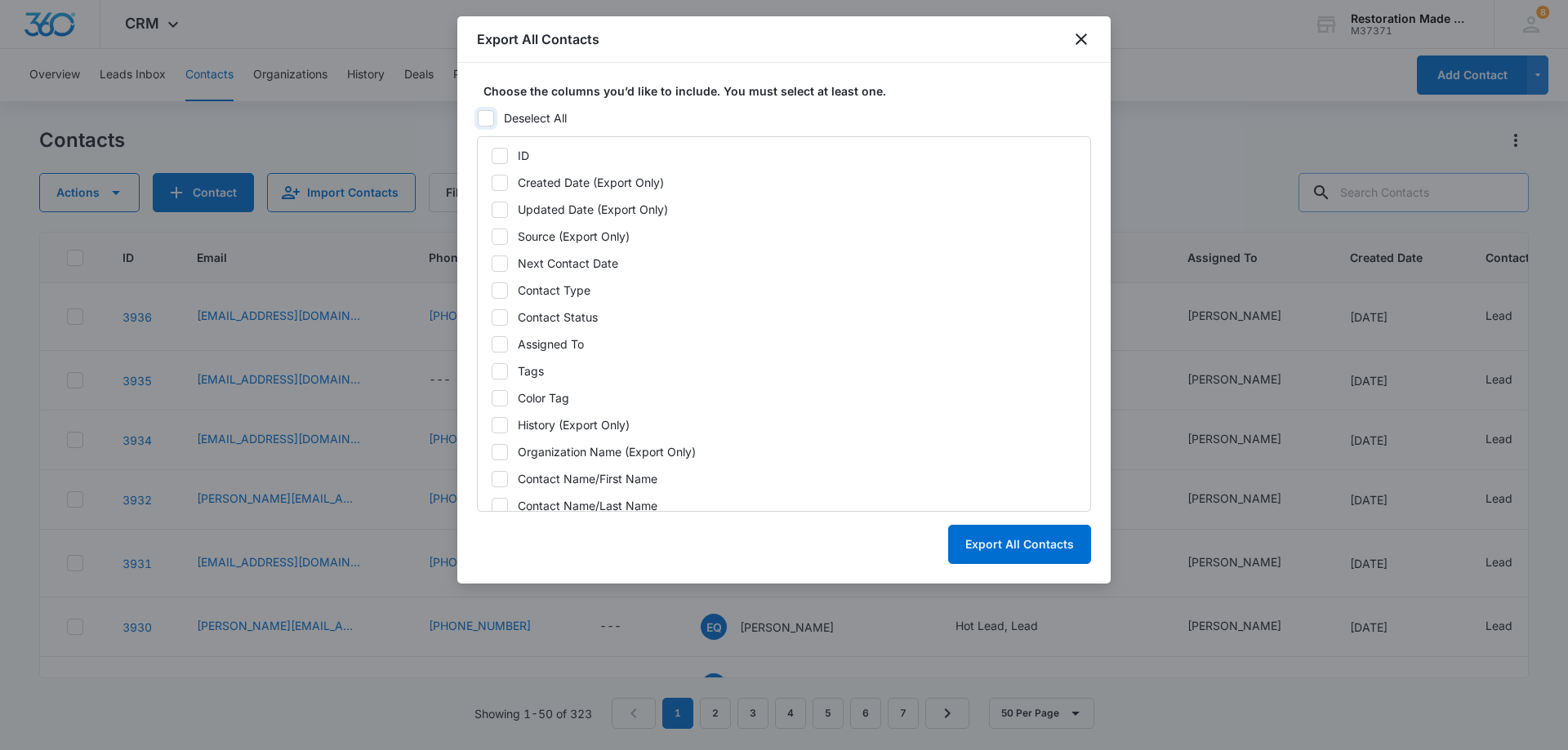
checkbox input "false"
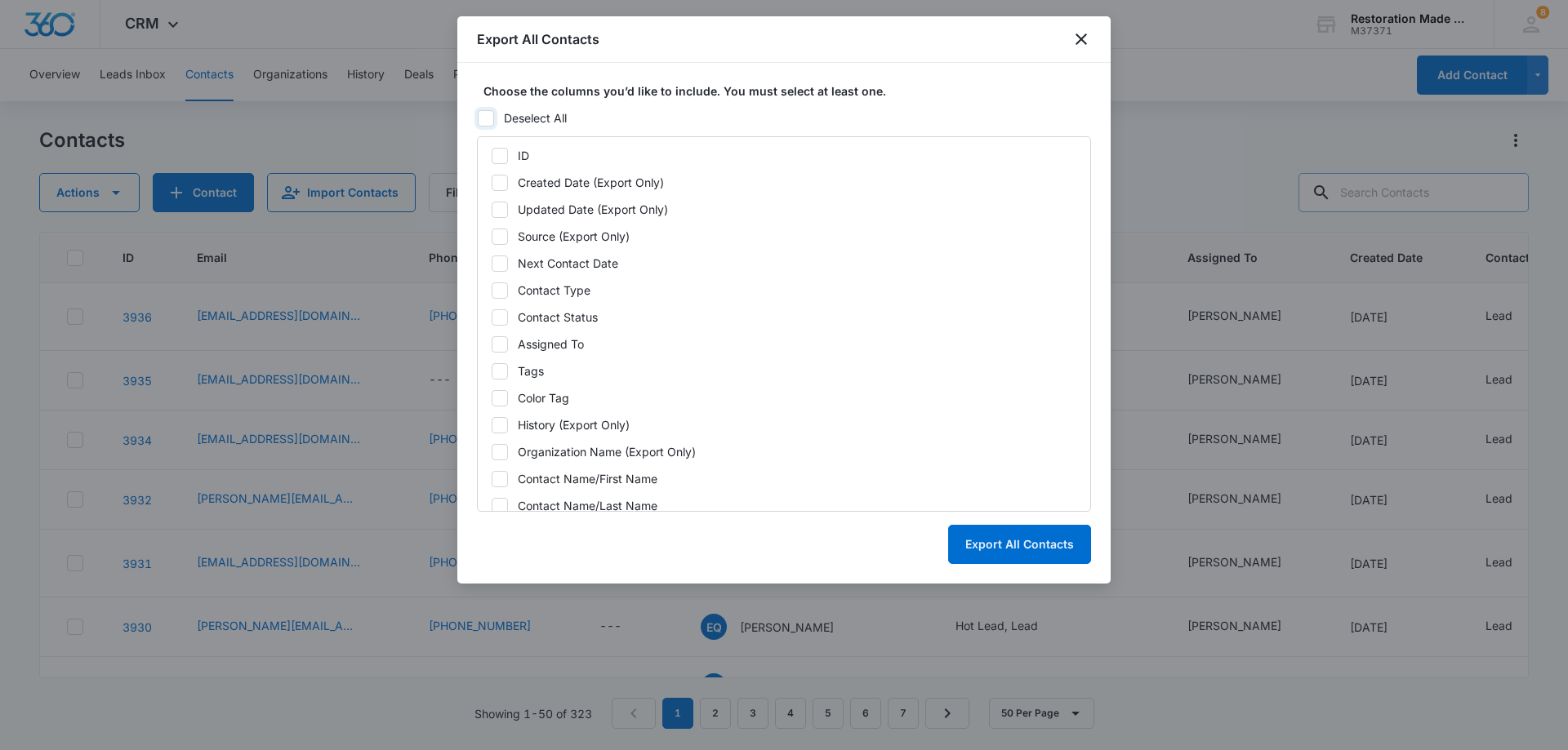
checkbox input "false"
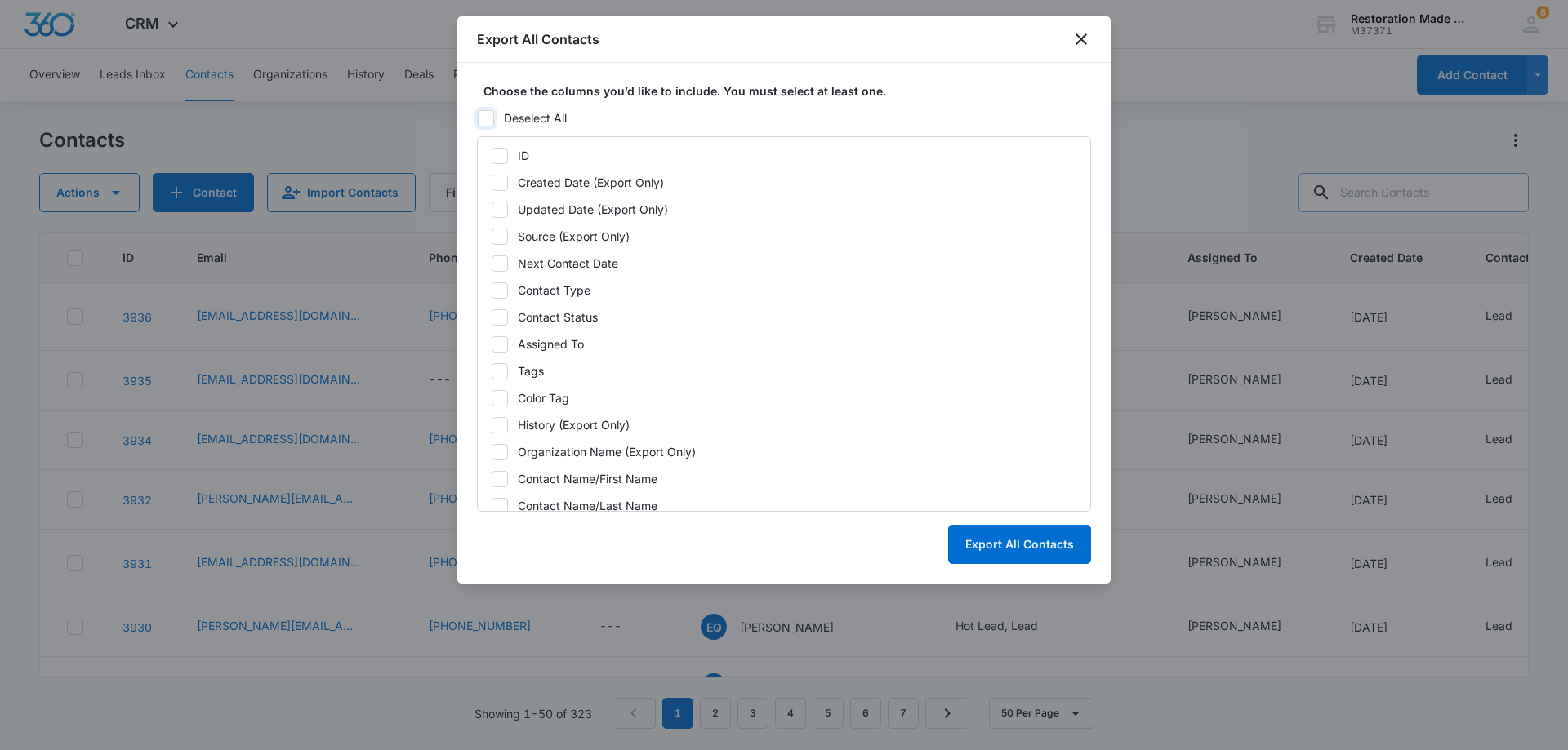
checkbox input "false"
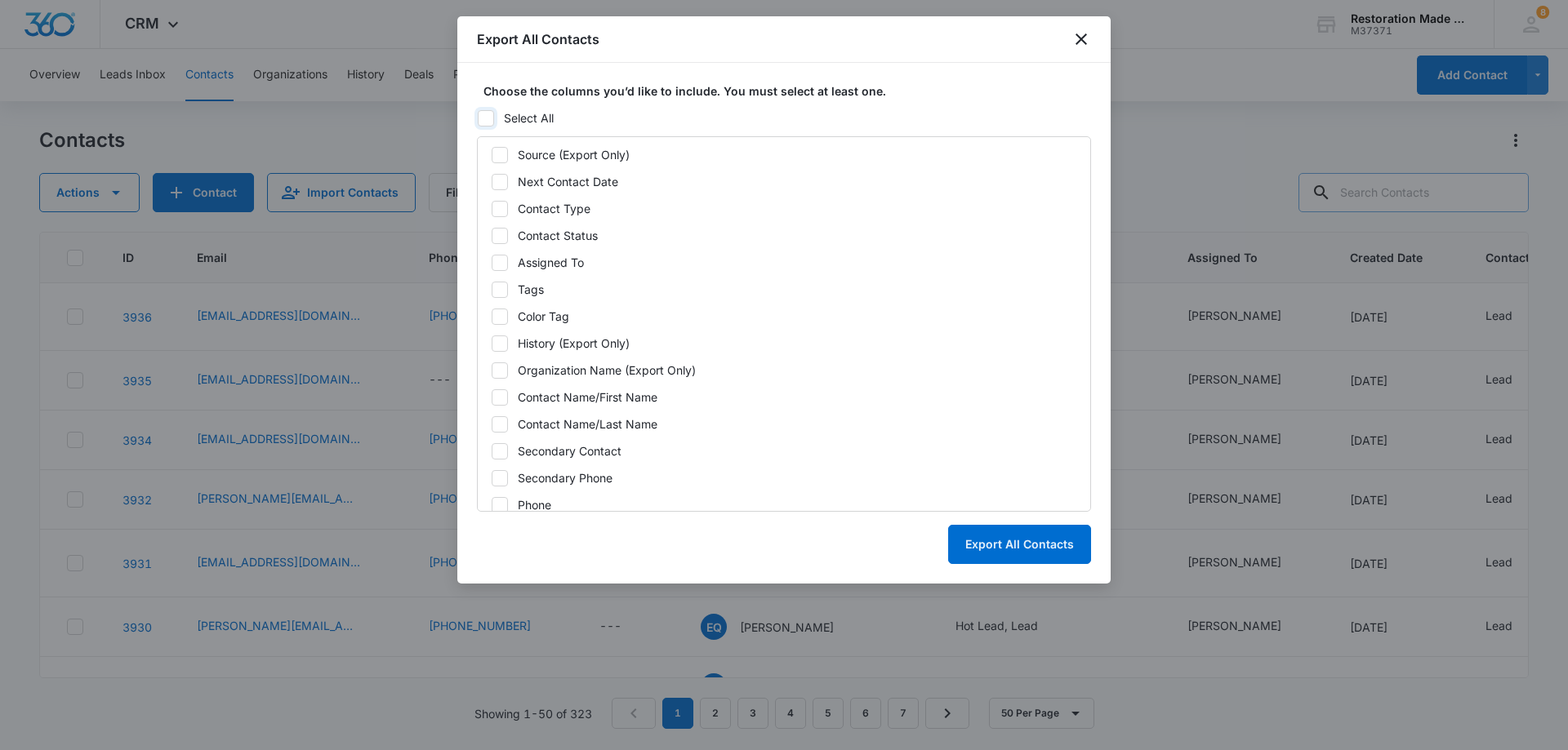
scroll to position [163, 0]
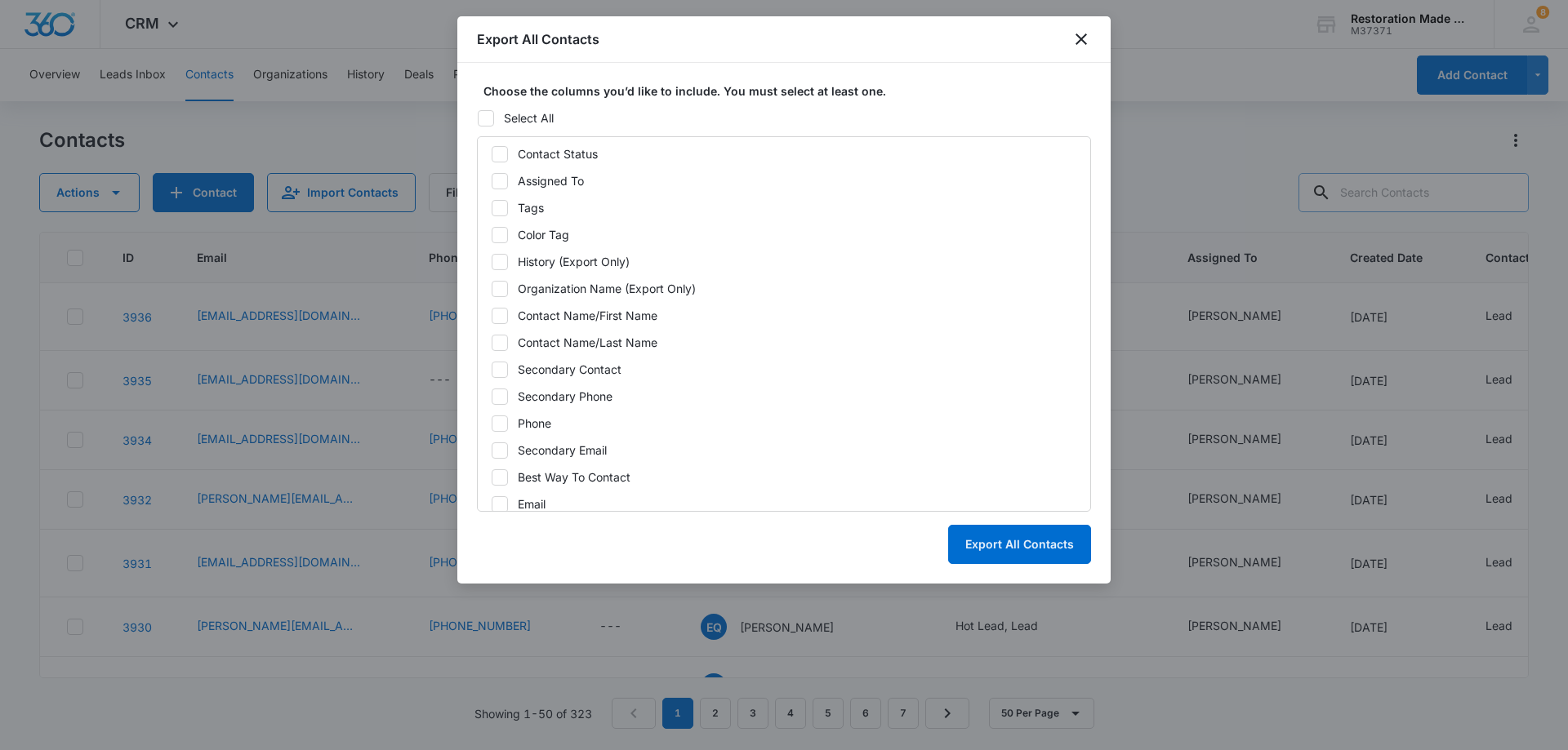
click at [502, 447] on icon at bounding box center [499, 450] width 15 height 15
click at [491, 450] on input "Secondary Email" at bounding box center [490, 450] width 1 height 1
checkbox input "true"
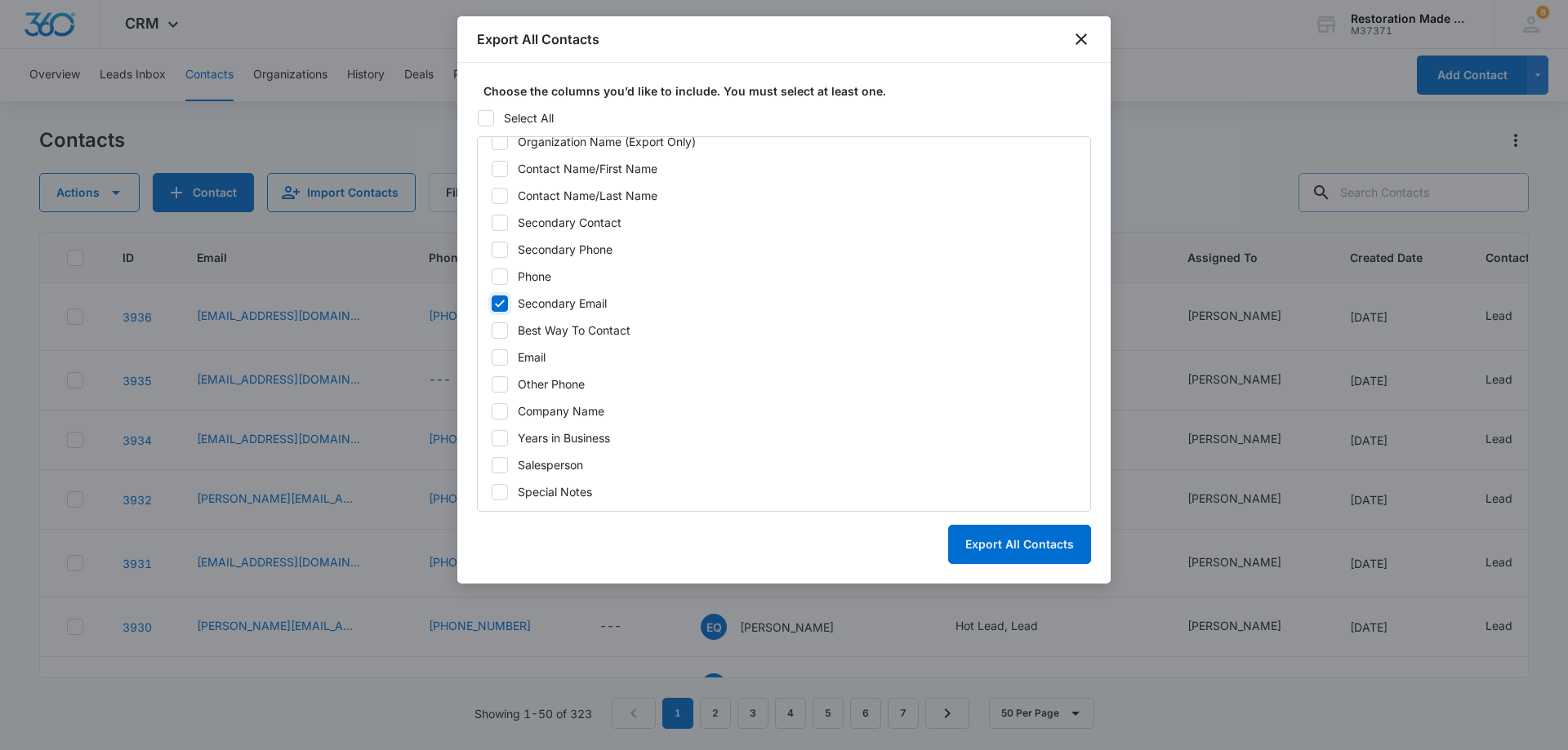
scroll to position [327, 0]
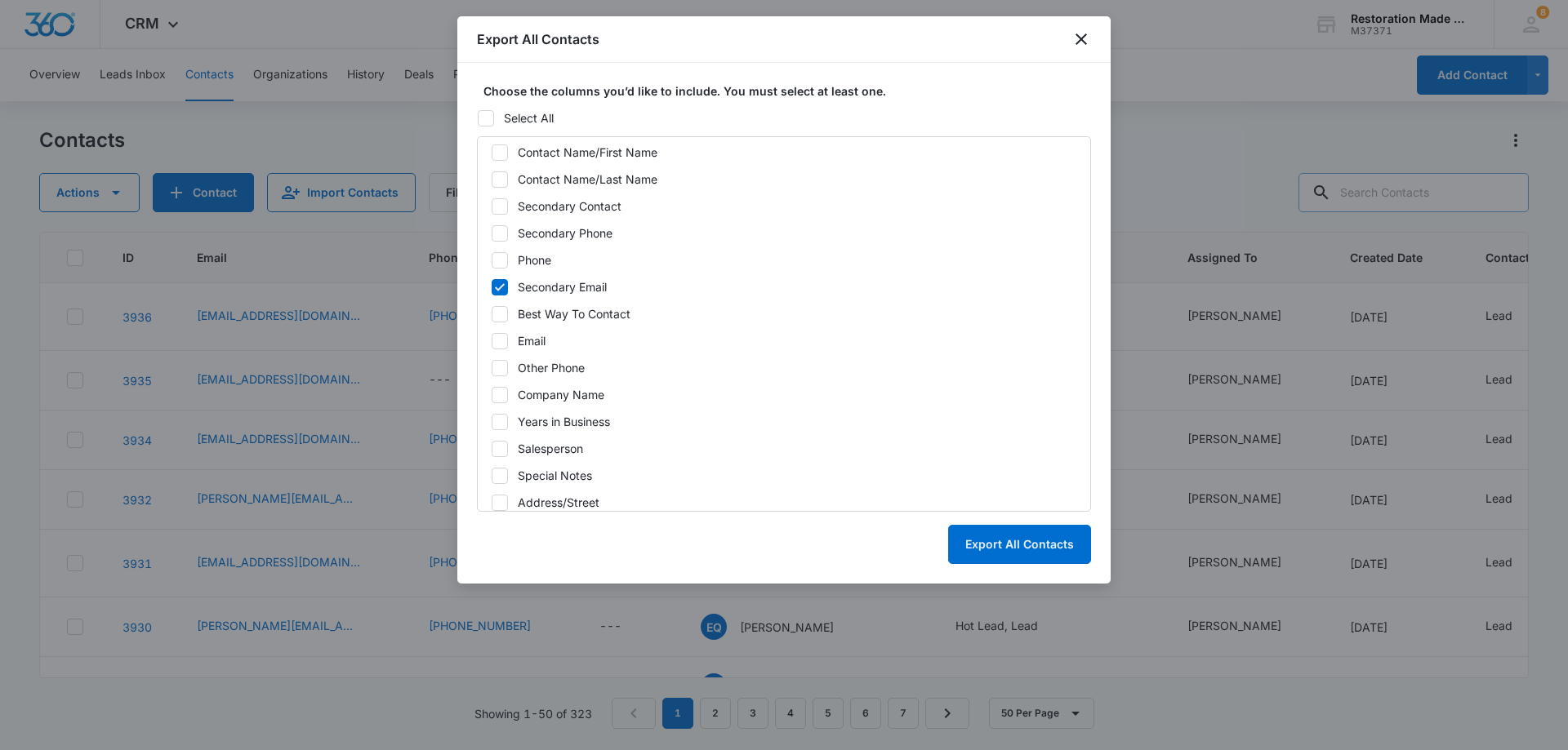
click at [504, 346] on icon at bounding box center [499, 341] width 15 height 15
click at [491, 341] on input "Email" at bounding box center [490, 341] width 1 height 1
checkbox input "true"
click at [1026, 546] on button "Export All Contacts" at bounding box center [1019, 544] width 143 height 40
